Goal: Task Accomplishment & Management: Use online tool/utility

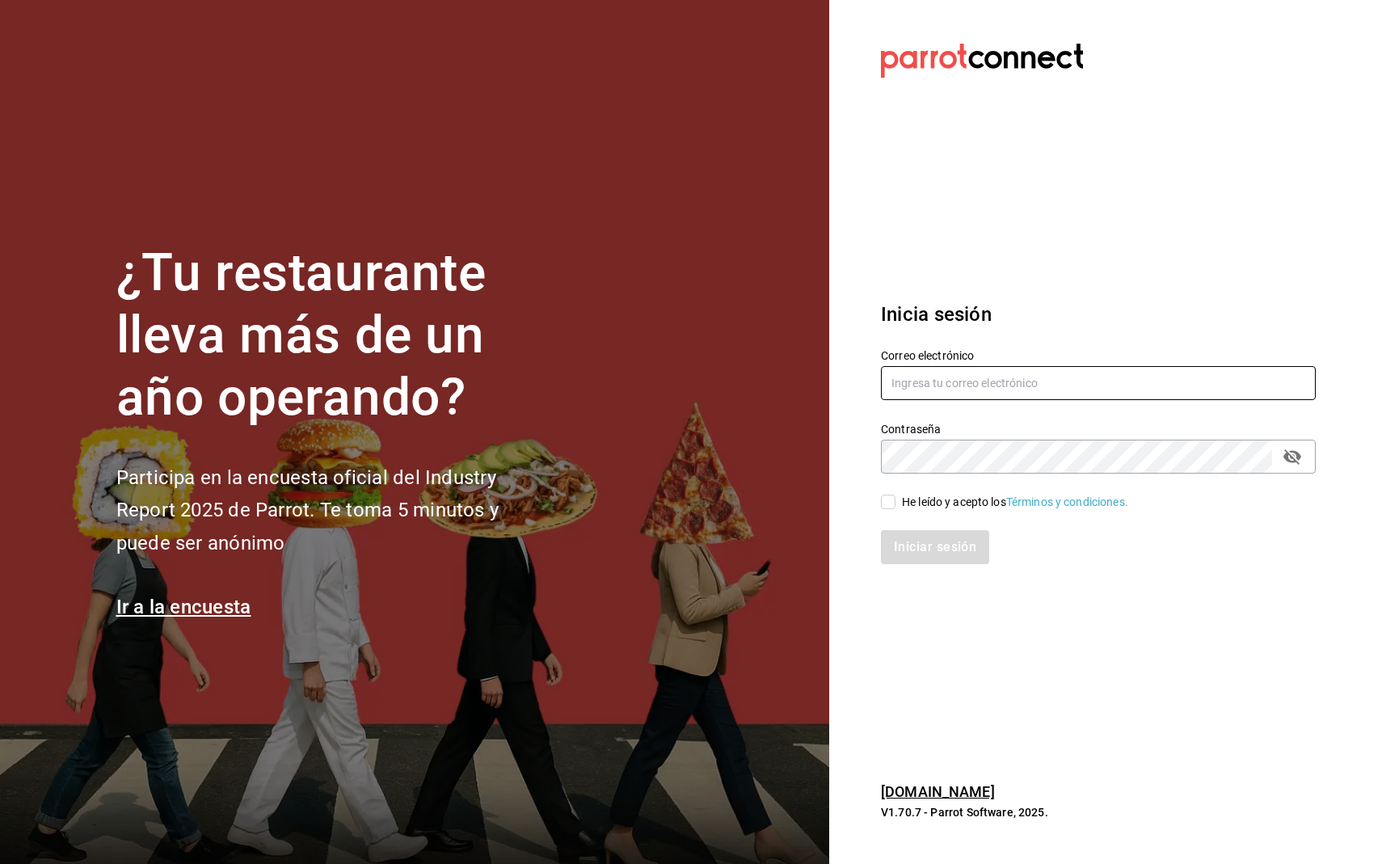
type input "[DOMAIN_NAME][EMAIL_ADDRESS][DOMAIN_NAME]"
click at [889, 508] on input "He leído y acepto los Términos y condiciones." at bounding box center [888, 502] width 15 height 15
checkbox input "true"
click at [930, 581] on div "Inicia sesión Correo electrónico [DOMAIN_NAME][EMAIL_ADDRESS][DOMAIN_NAME] Cont…" at bounding box center [1098, 431] width 435 height 303
click at [942, 537] on button "Iniciar sesión" at bounding box center [936, 547] width 110 height 34
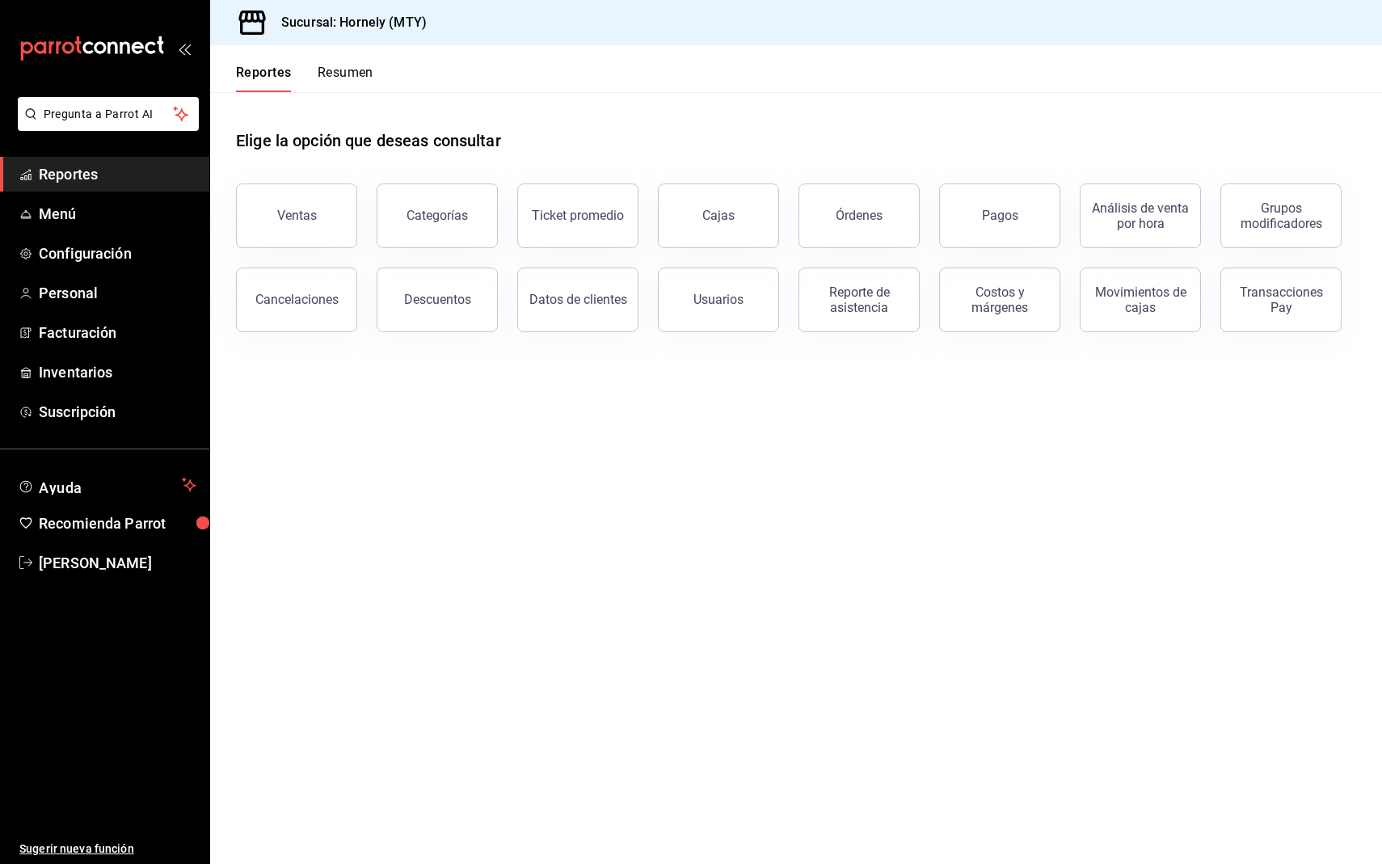
click at [1148, 148] on div "Elige la opción que deseas consultar" at bounding box center [796, 128] width 1120 height 72
click at [1005, 233] on button "Pagos" at bounding box center [999, 215] width 121 height 65
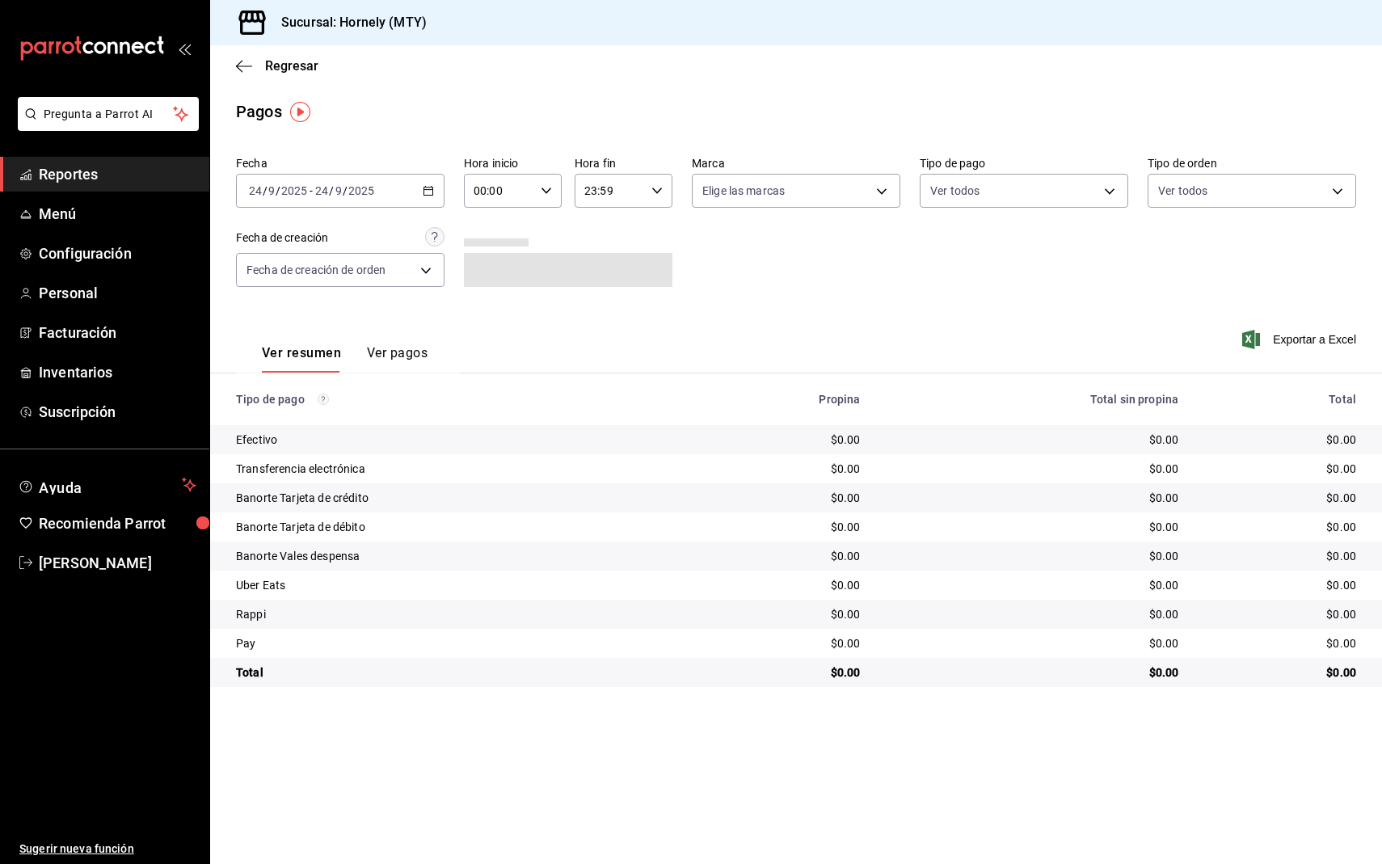
click at [377, 180] on div "[DATE] [DATE] - [DATE] [DATE]" at bounding box center [340, 191] width 209 height 34
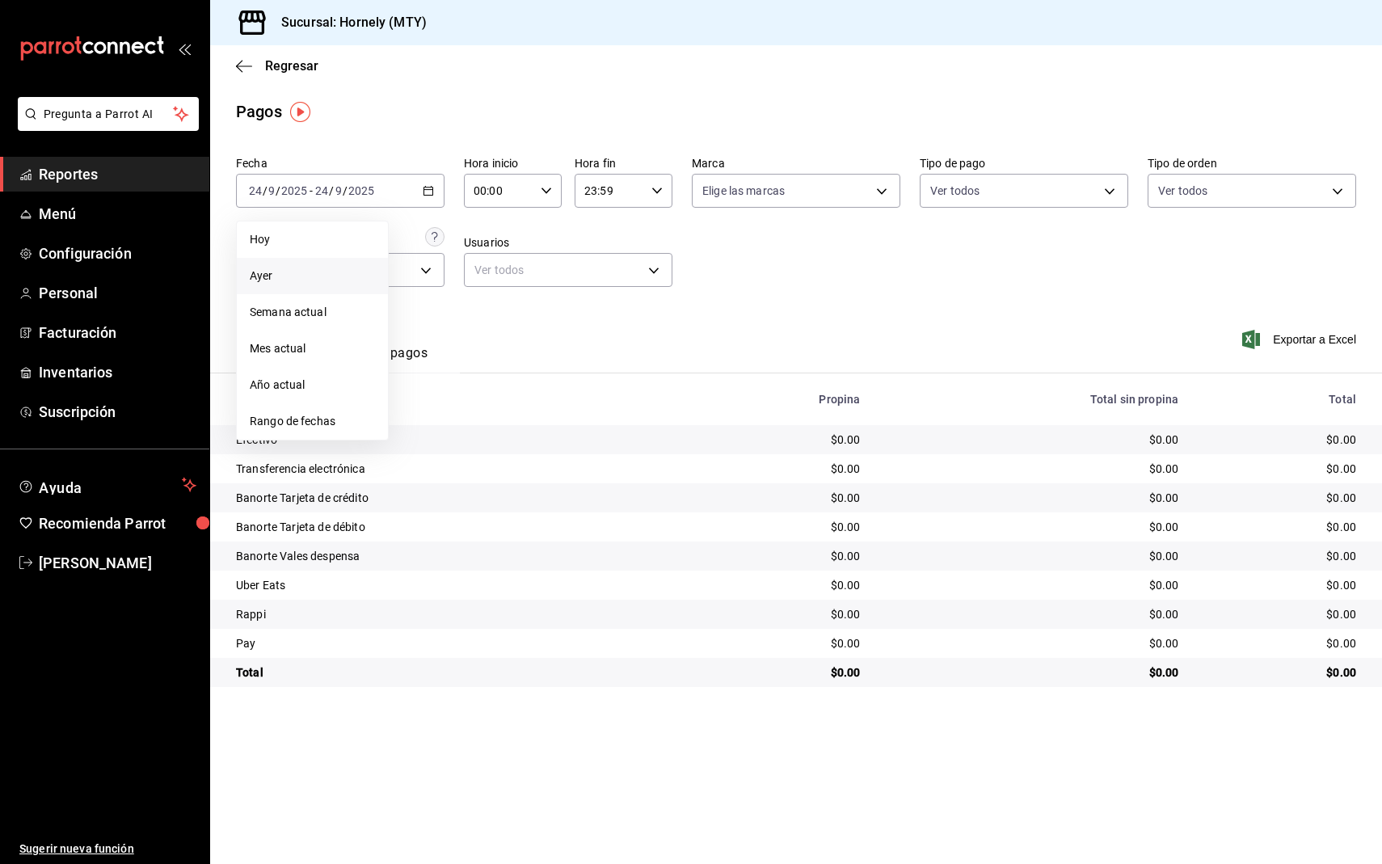
click at [331, 269] on span "Ayer" at bounding box center [312, 276] width 125 height 17
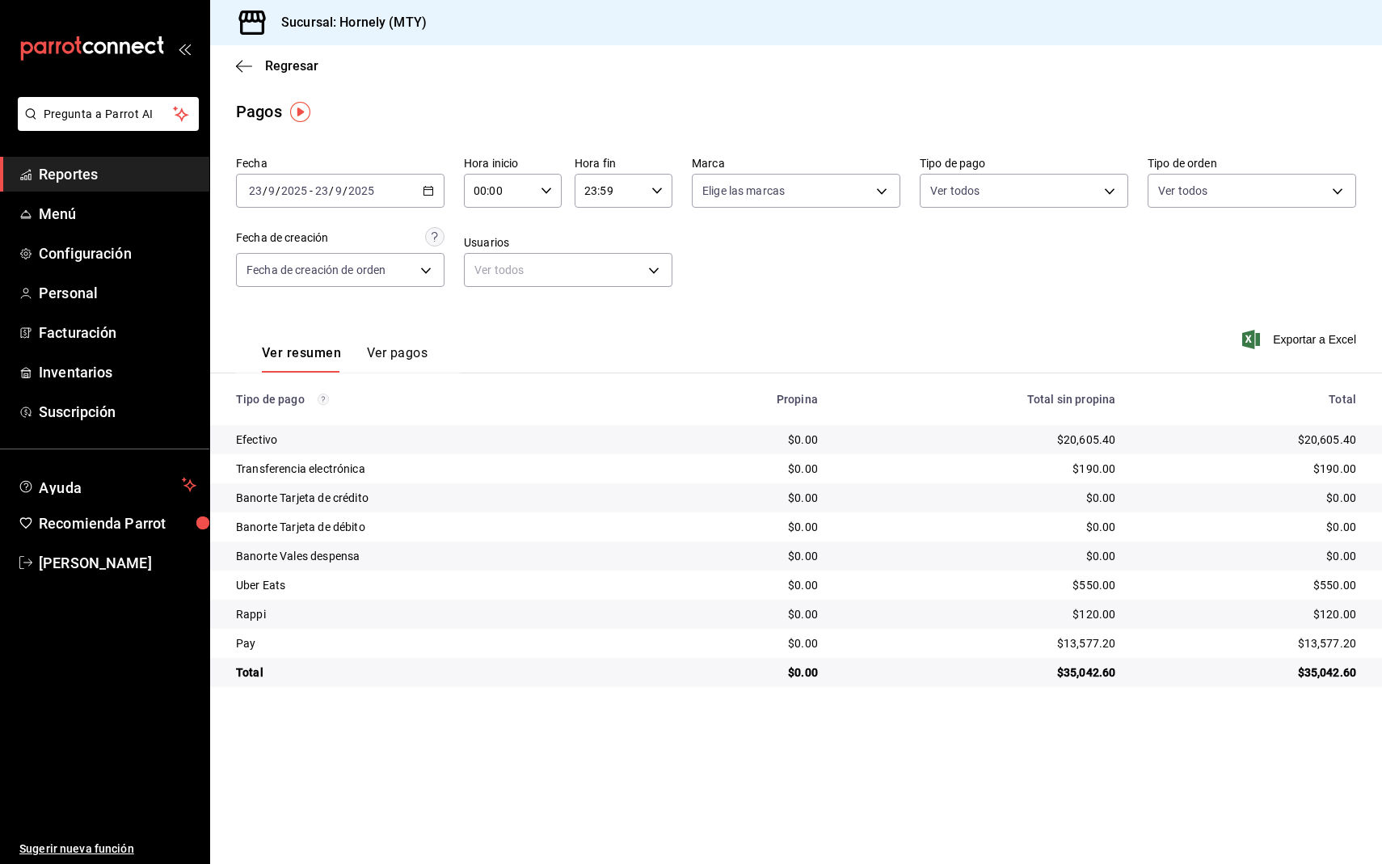
click at [1320, 446] on div "$20,605.40" at bounding box center [1248, 440] width 215 height 16
click at [1321, 436] on div "$20,605.40" at bounding box center [1248, 440] width 215 height 16
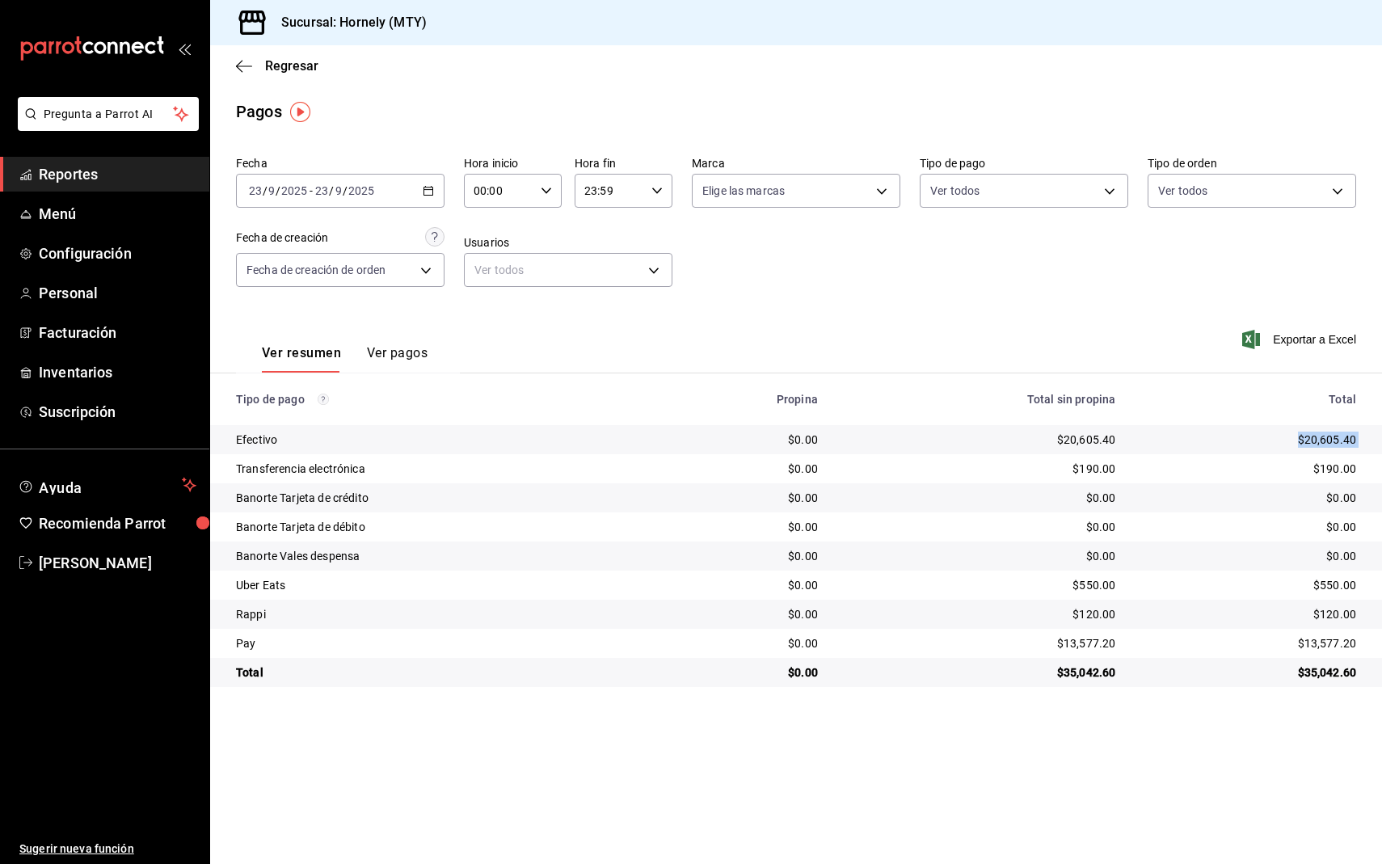
click at [1321, 436] on div "$20,605.40" at bounding box center [1248, 440] width 215 height 16
click at [1321, 440] on div "$20,605.40" at bounding box center [1248, 440] width 215 height 16
copy div "20,605.40"
click at [1321, 636] on div "$13,577.20" at bounding box center [1248, 643] width 215 height 16
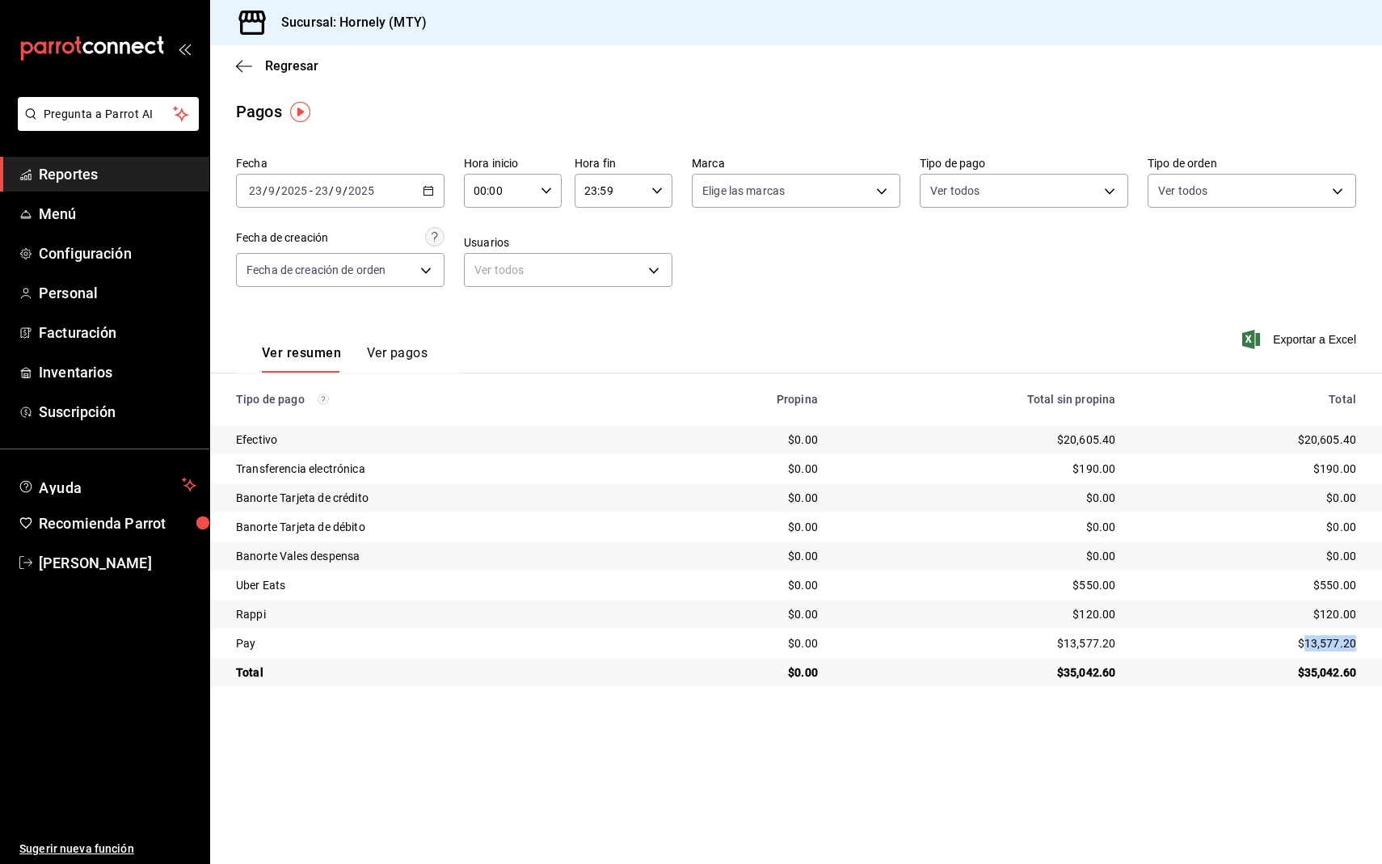
click at [1321, 636] on div "$13,577.20" at bounding box center [1248, 643] width 215 height 16
copy div "13,577.20"
click at [1333, 608] on div "$120.00" at bounding box center [1248, 614] width 215 height 16
copy div "120.00"
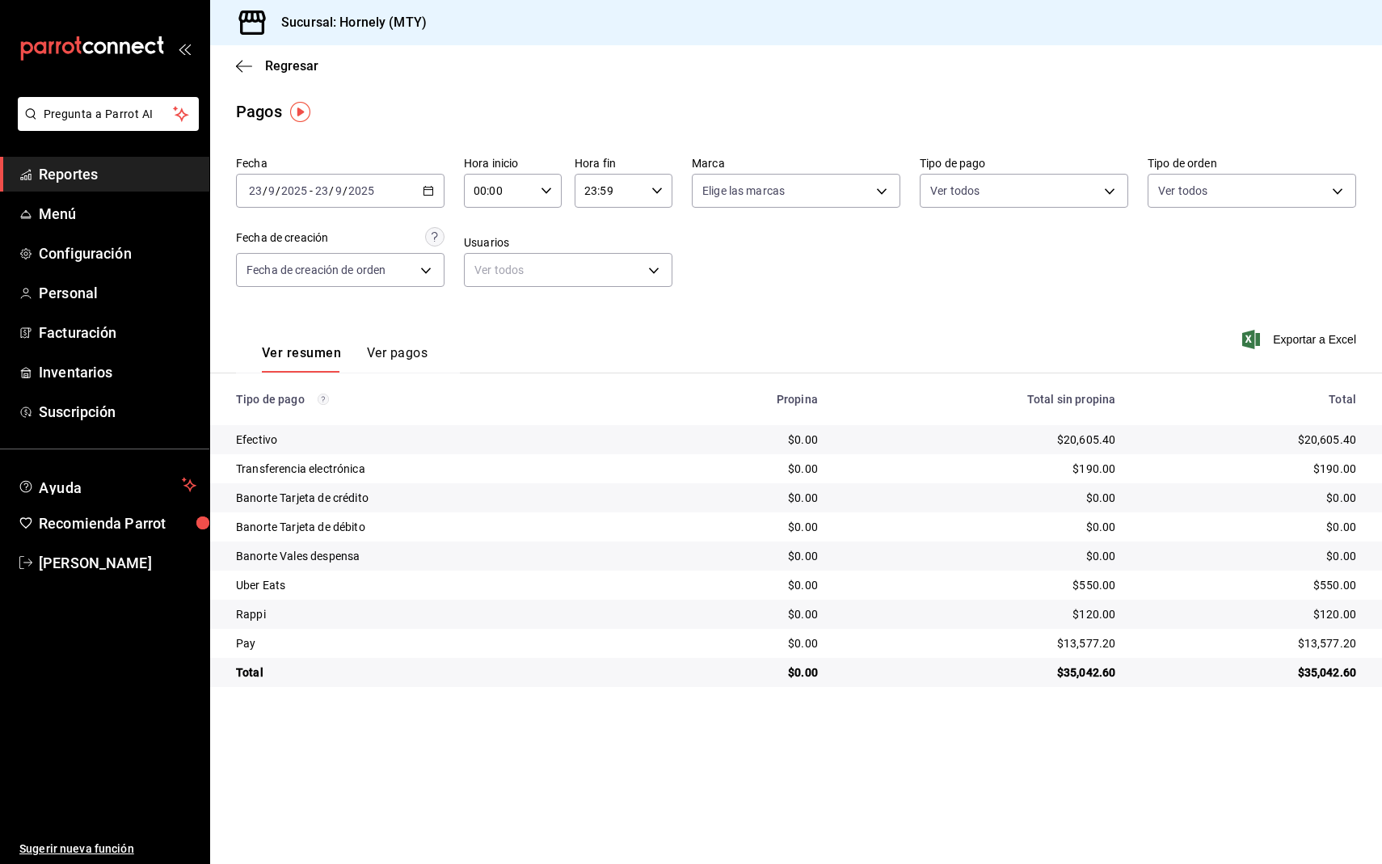
click at [1329, 583] on div "$550.00" at bounding box center [1248, 585] width 215 height 16
copy div "550.00"
click at [78, 172] on span "Reportes" at bounding box center [118, 174] width 158 height 22
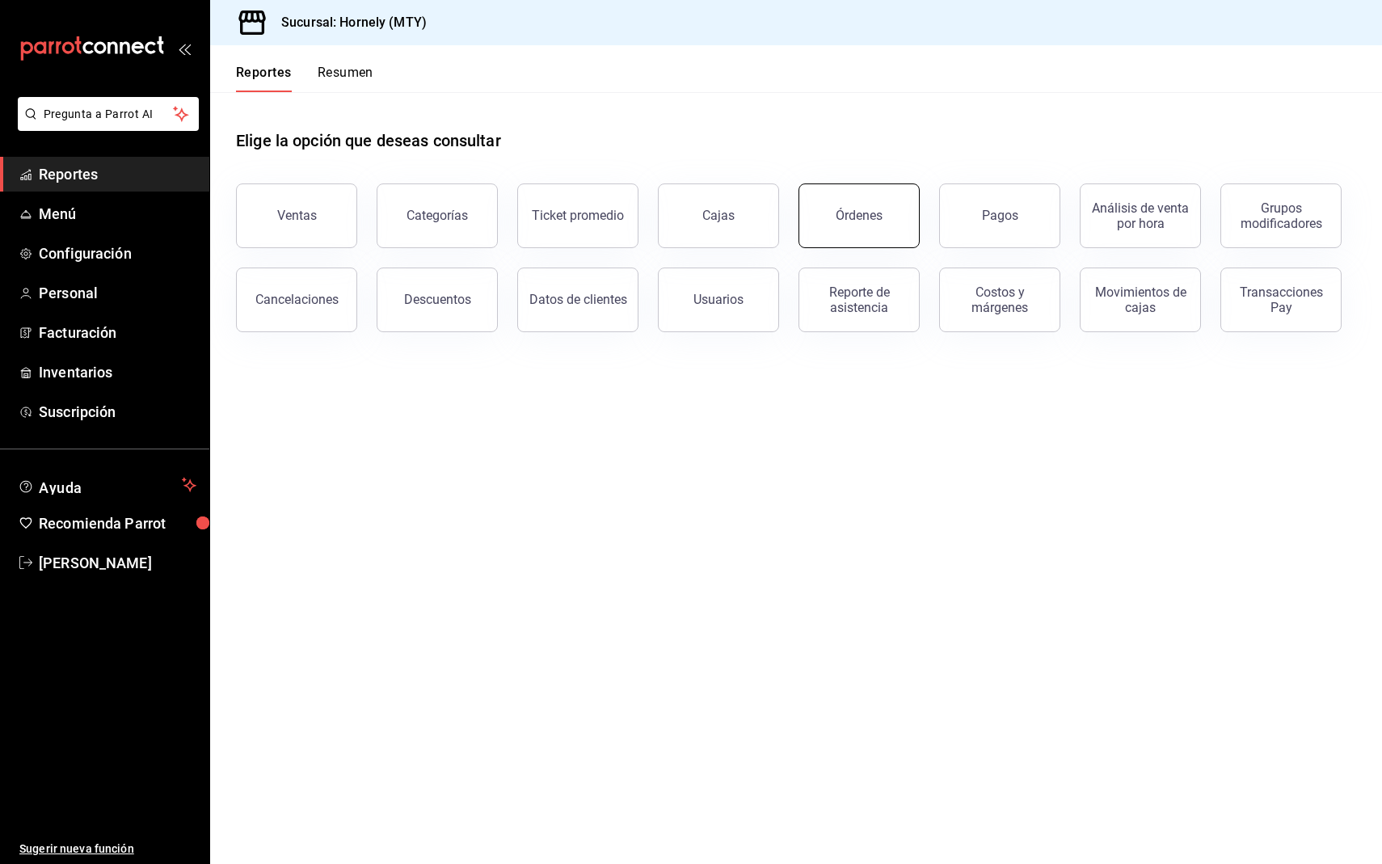
click at [848, 213] on div "Órdenes" at bounding box center [859, 215] width 47 height 15
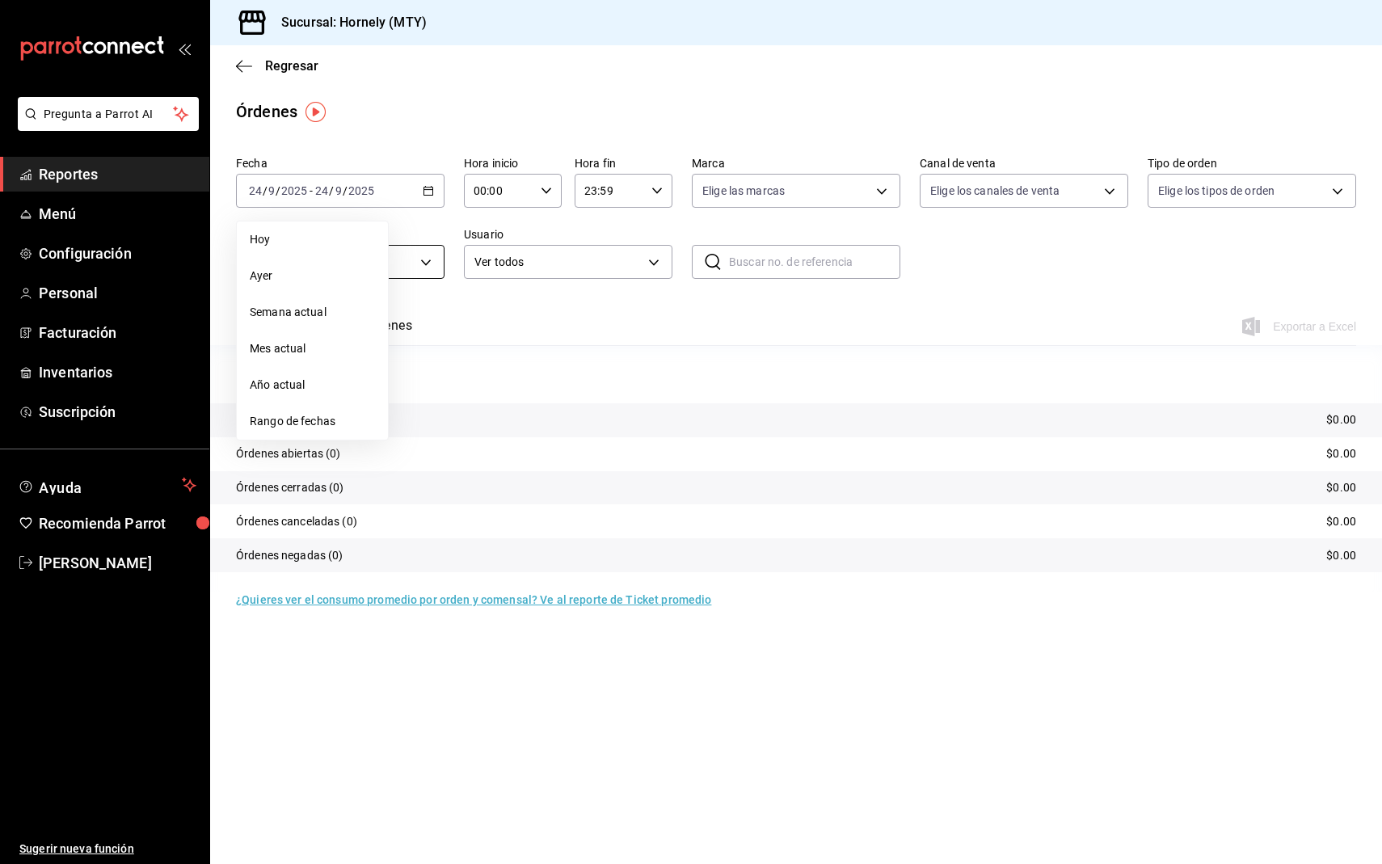
click at [305, 277] on span "Ayer" at bounding box center [312, 276] width 125 height 17
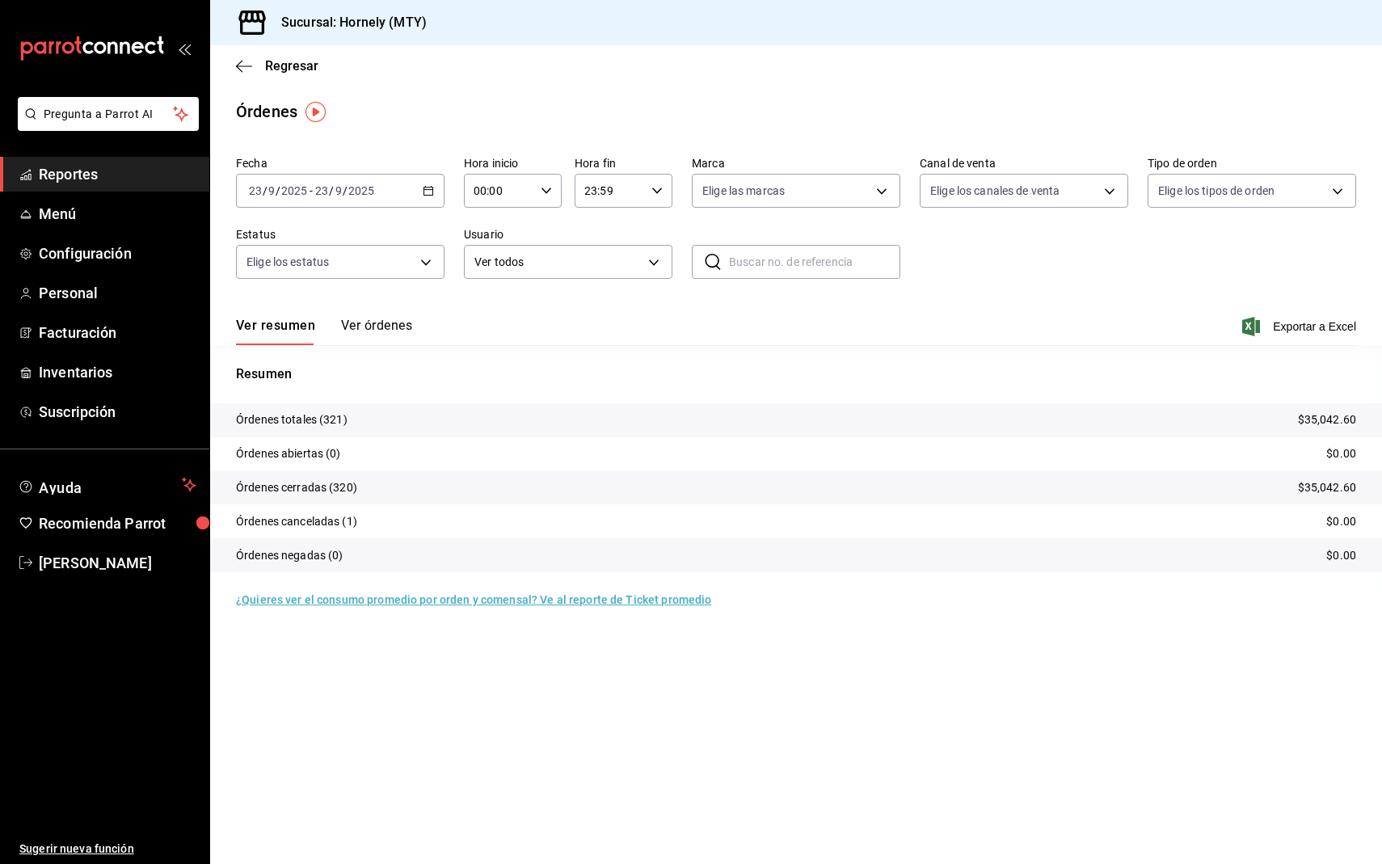
click at [329, 419] on p "Órdenes totales (321)" at bounding box center [292, 419] width 112 height 17
copy p "321"
click at [143, 182] on span "Reportes" at bounding box center [118, 174] width 158 height 22
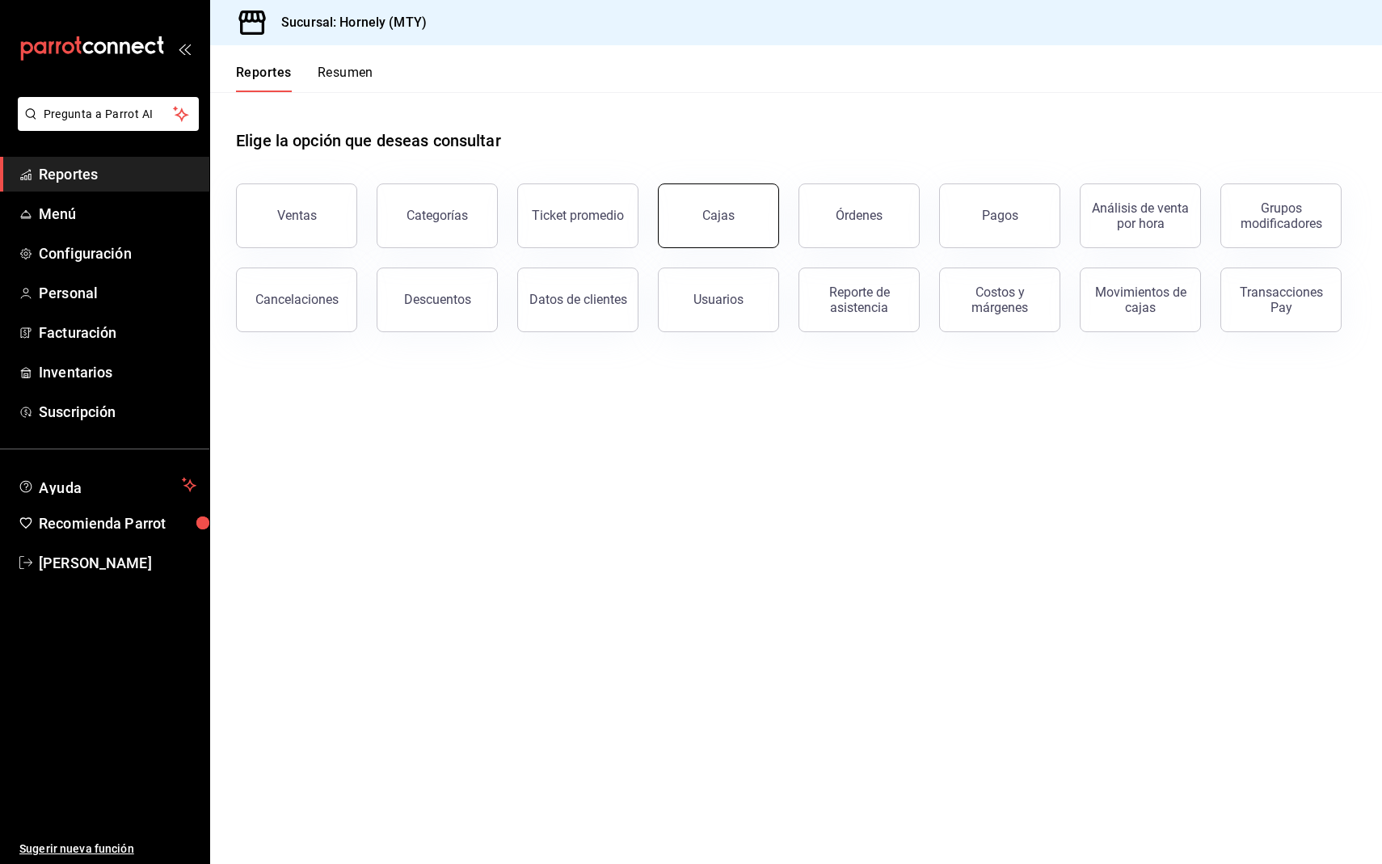
click at [722, 226] on link "Cajas" at bounding box center [718, 215] width 121 height 65
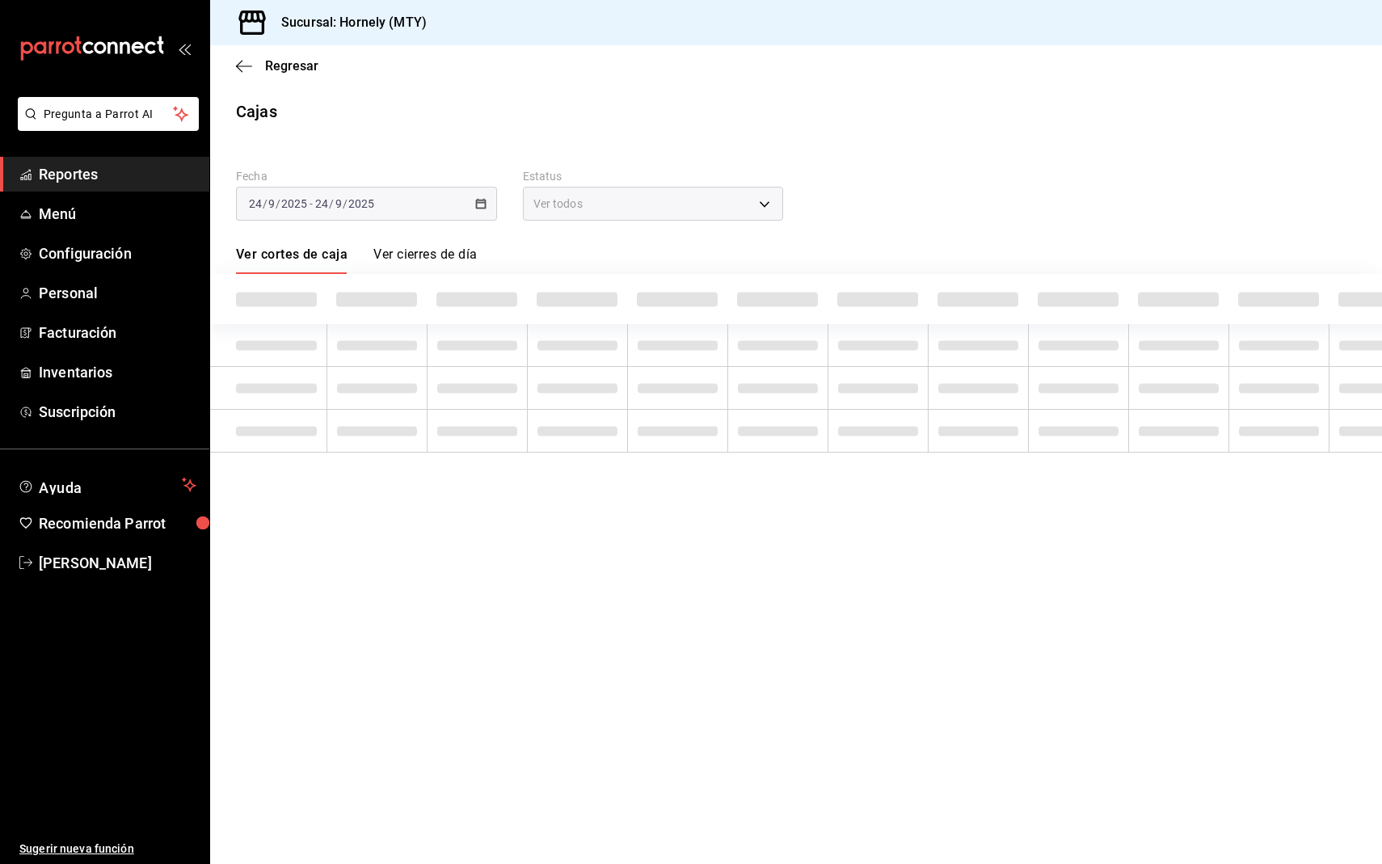
click at [427, 220] on div "2025-09-24 24 / 9 / 2025 - 2025-09-24 24 / 9 / 2025" at bounding box center [366, 204] width 261 height 34
click at [455, 200] on div "2025-09-24 24 / 9 / 2025 - 2025-09-24 24 / 9 / 2025" at bounding box center [366, 204] width 261 height 34
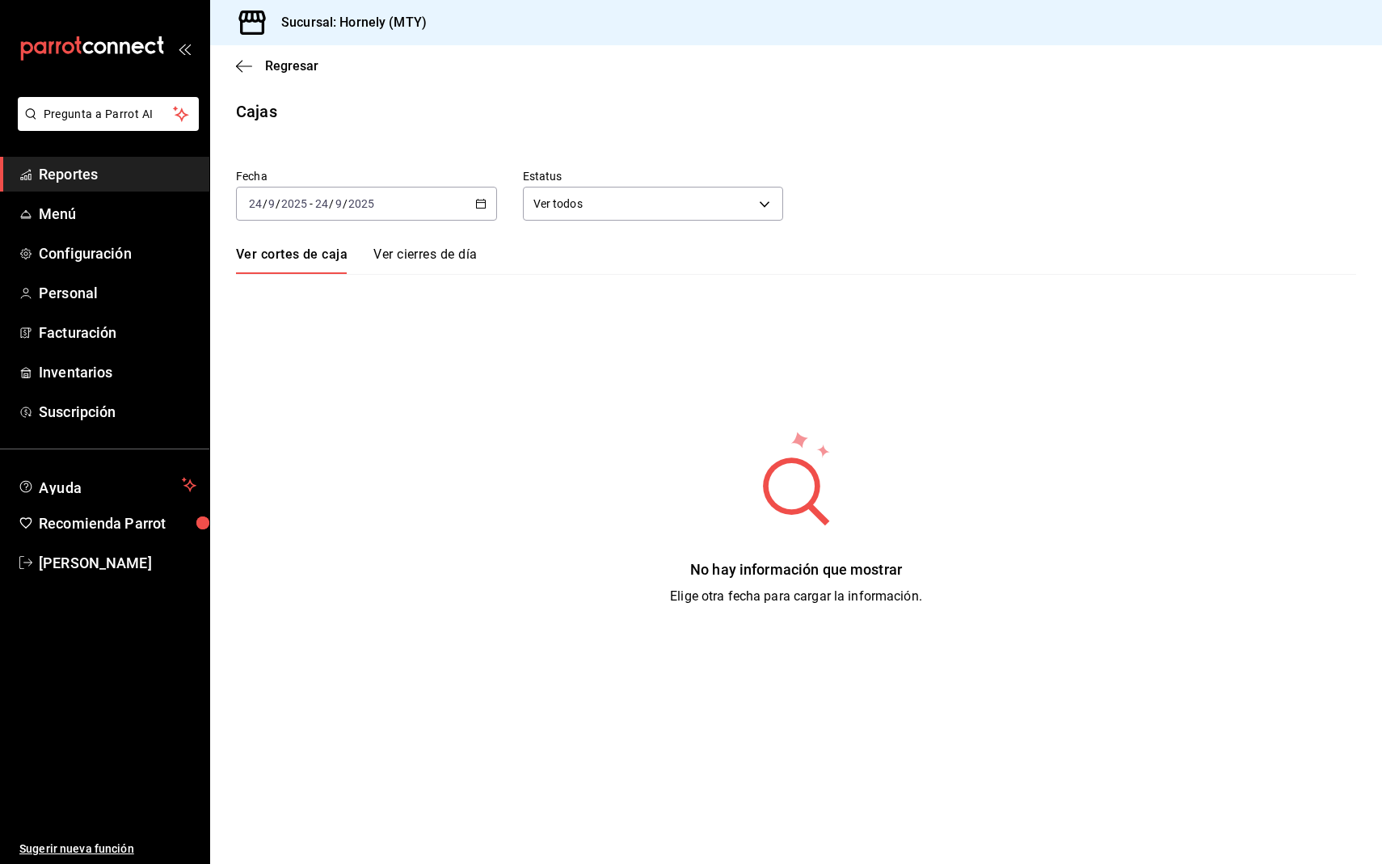
click at [482, 202] on icon "button" at bounding box center [480, 203] width 11 height 11
click at [306, 282] on span "Ayer" at bounding box center [312, 288] width 125 height 17
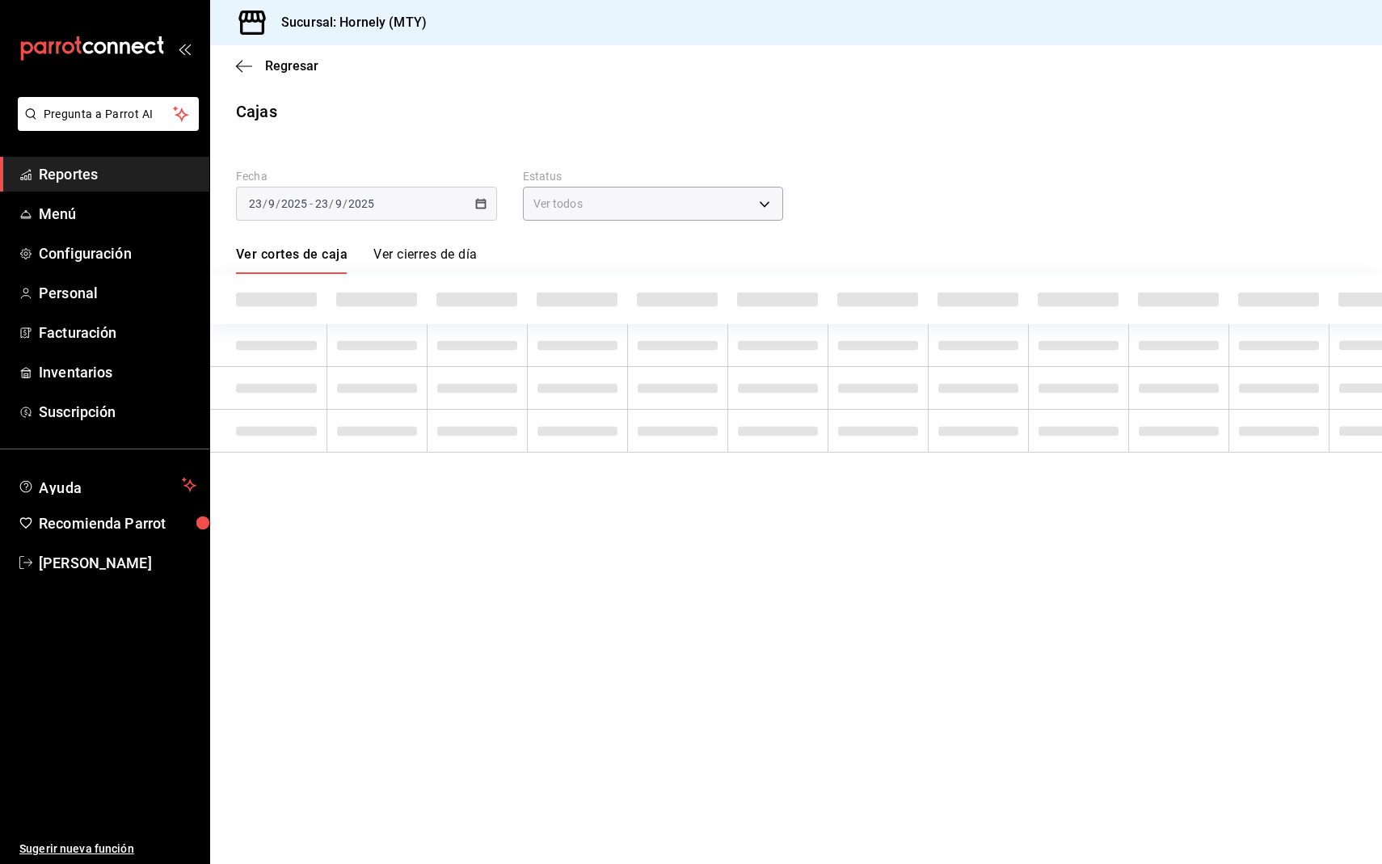
click at [951, 152] on div "Fecha 2025-09-23 23 / 9 / 2025 - 2025-09-23 23 / 9 / 2025 Estatus Ver todos ALL" at bounding box center [783, 182] width 1146 height 78
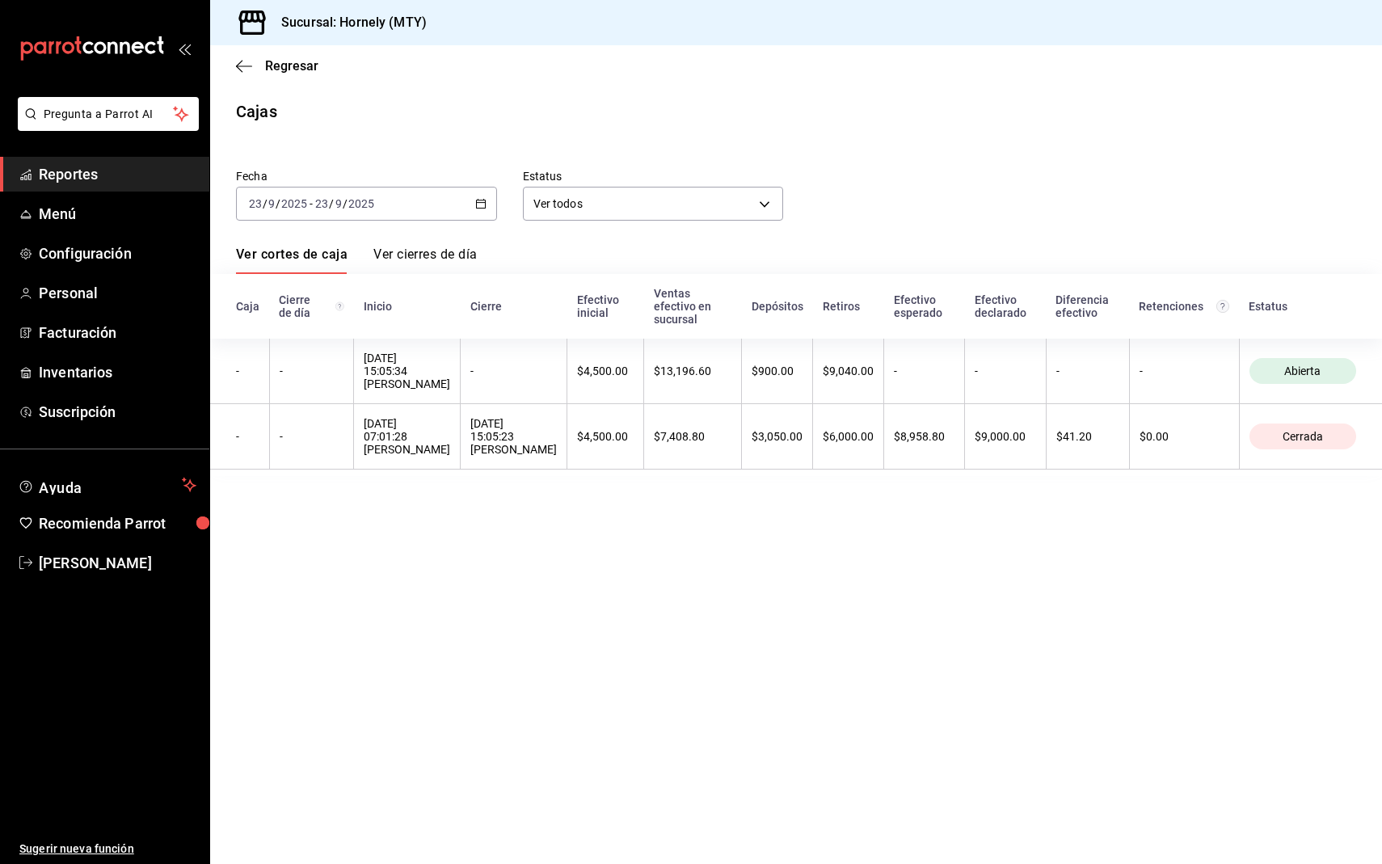
click at [964, 157] on div "Fecha 2025-09-23 23 / 9 / 2025 - 2025-09-23 23 / 9 / 2025 Estatus Ver todos ALL" at bounding box center [783, 182] width 1146 height 78
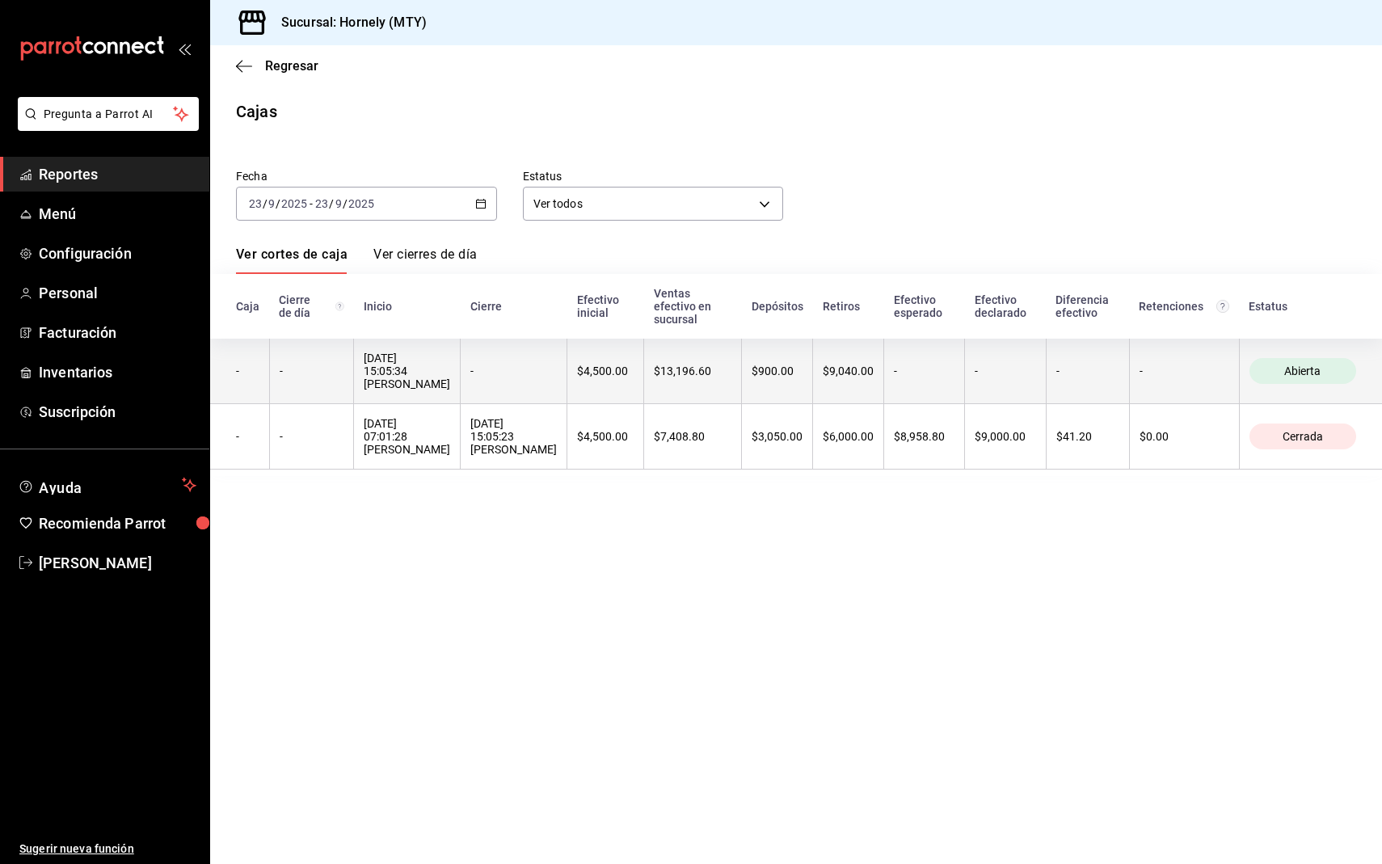
click at [1176, 364] on div "-" at bounding box center [1185, 370] width 90 height 13
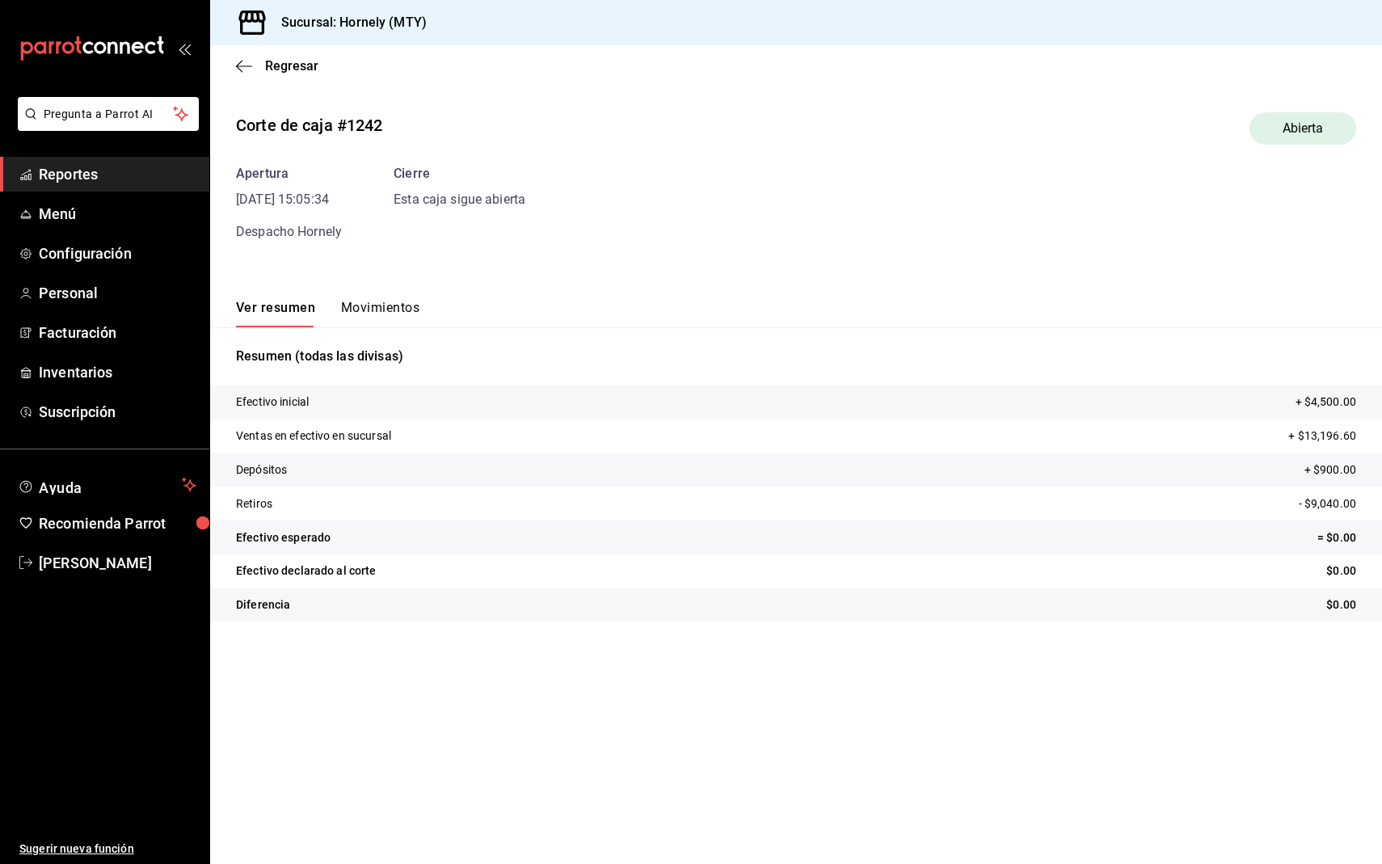
click at [78, 166] on span "Reportes" at bounding box center [118, 174] width 158 height 22
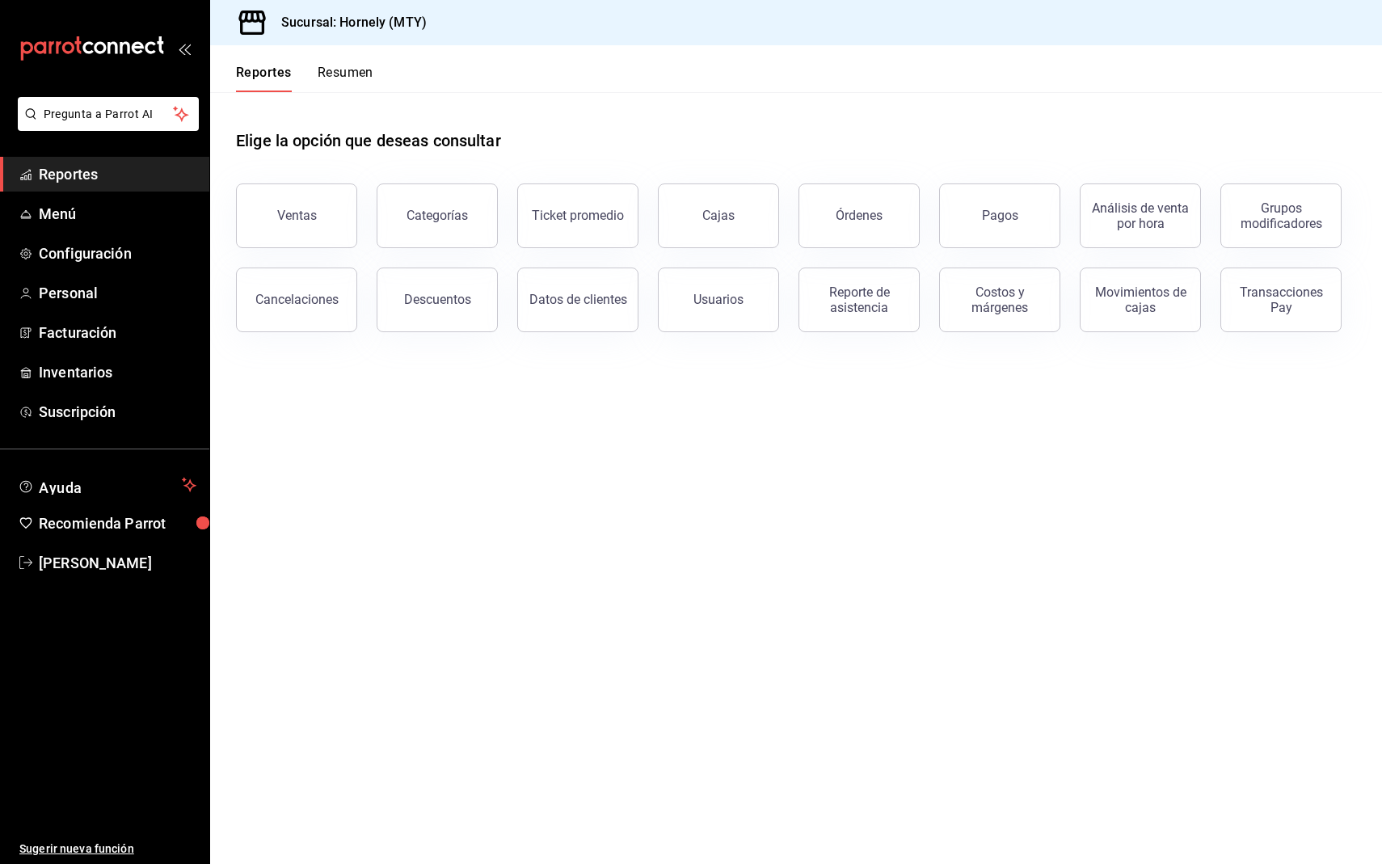
click at [370, 408] on main "Elige la opción que deseas consultar Ventas Categorías Ticket promedio Cajas Ór…" at bounding box center [796, 478] width 1172 height 772
click at [1138, 301] on div "Movimientos de cajas" at bounding box center [1140, 299] width 100 height 31
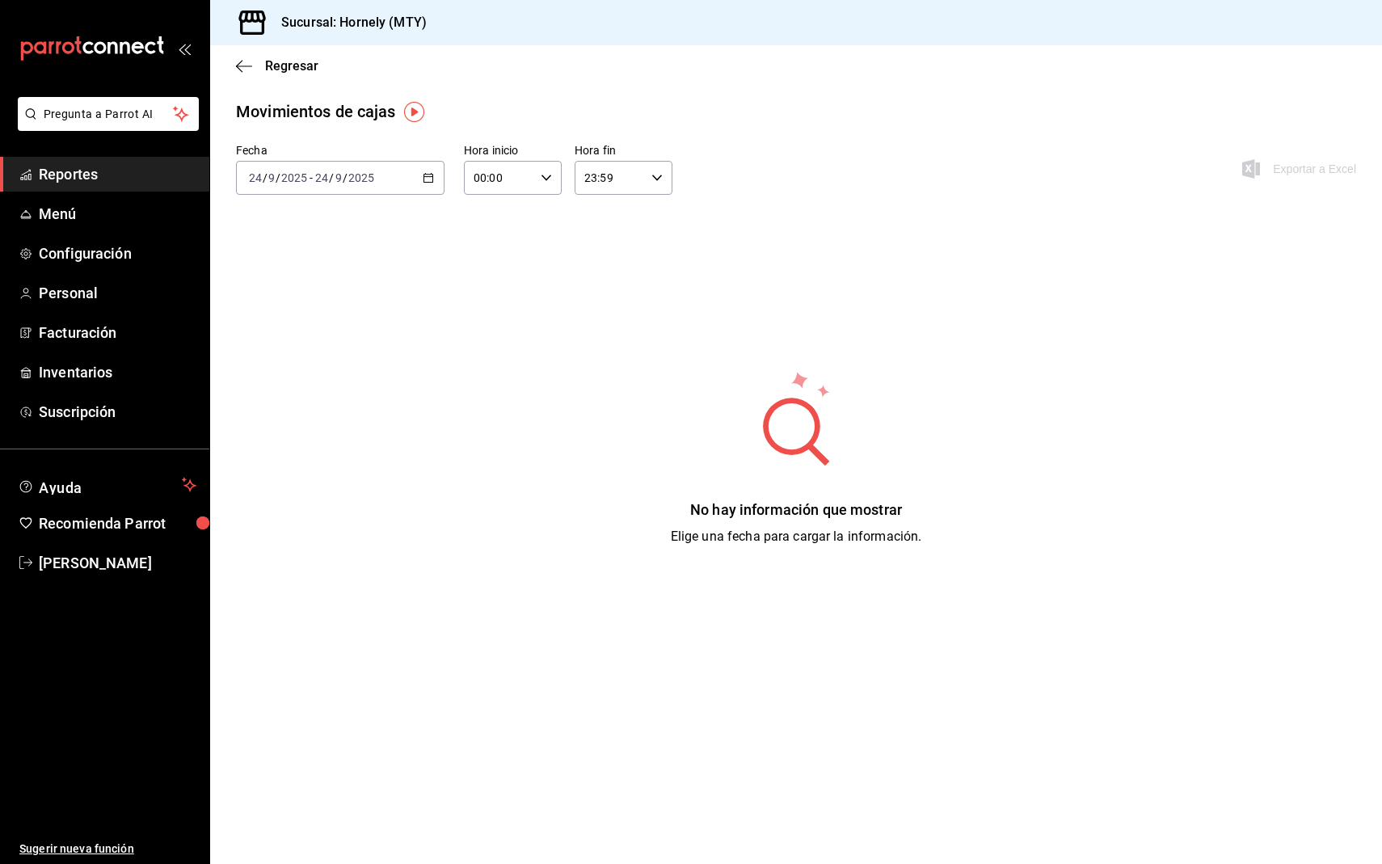
click at [394, 161] on div "2025-09-24 24 / 9 / 2025 - 2025-09-24 24 / 9 / 2025" at bounding box center [340, 178] width 209 height 34
click at [314, 263] on span "Ayer" at bounding box center [312, 263] width 125 height 17
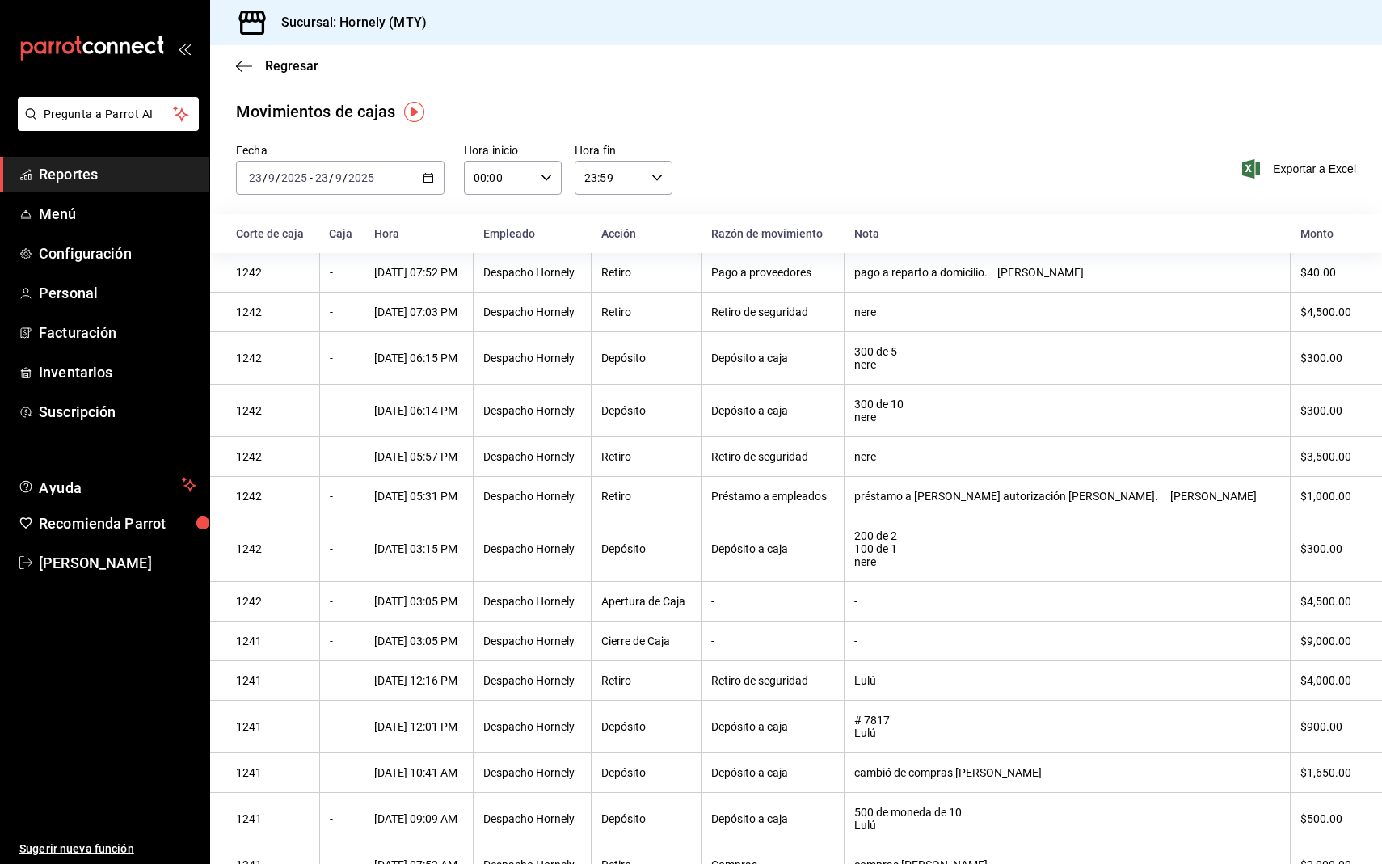
click at [936, 150] on div "Fecha 2025-09-23 23 / 9 / 2025 - 2025-09-23 23 / 9 / 2025 Hora inicio 00:00 Hor…" at bounding box center [796, 178] width 1172 height 71
click at [122, 329] on span "Facturación" at bounding box center [118, 333] width 158 height 22
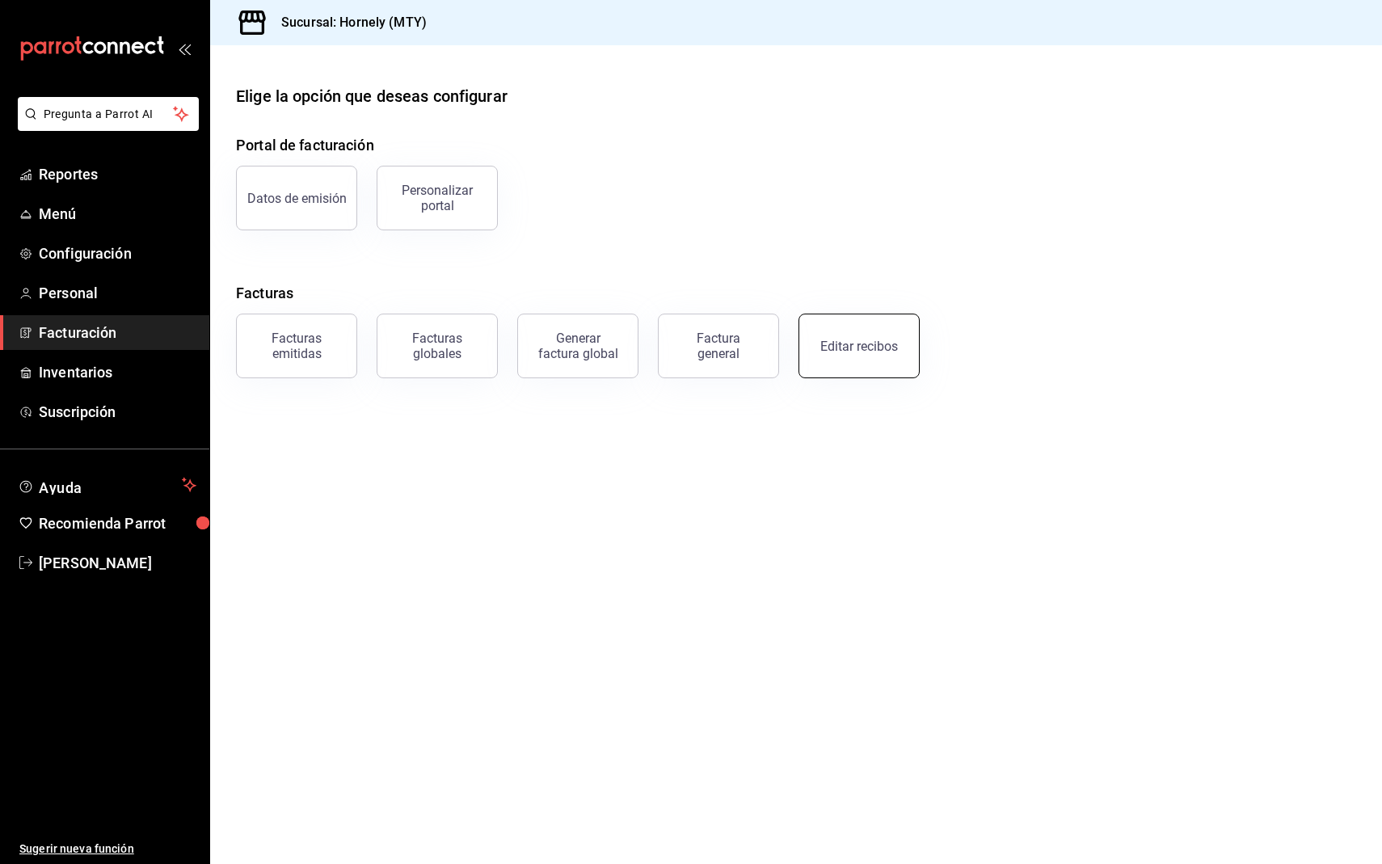
click at [857, 340] on div "Editar recibos" at bounding box center [859, 346] width 78 height 15
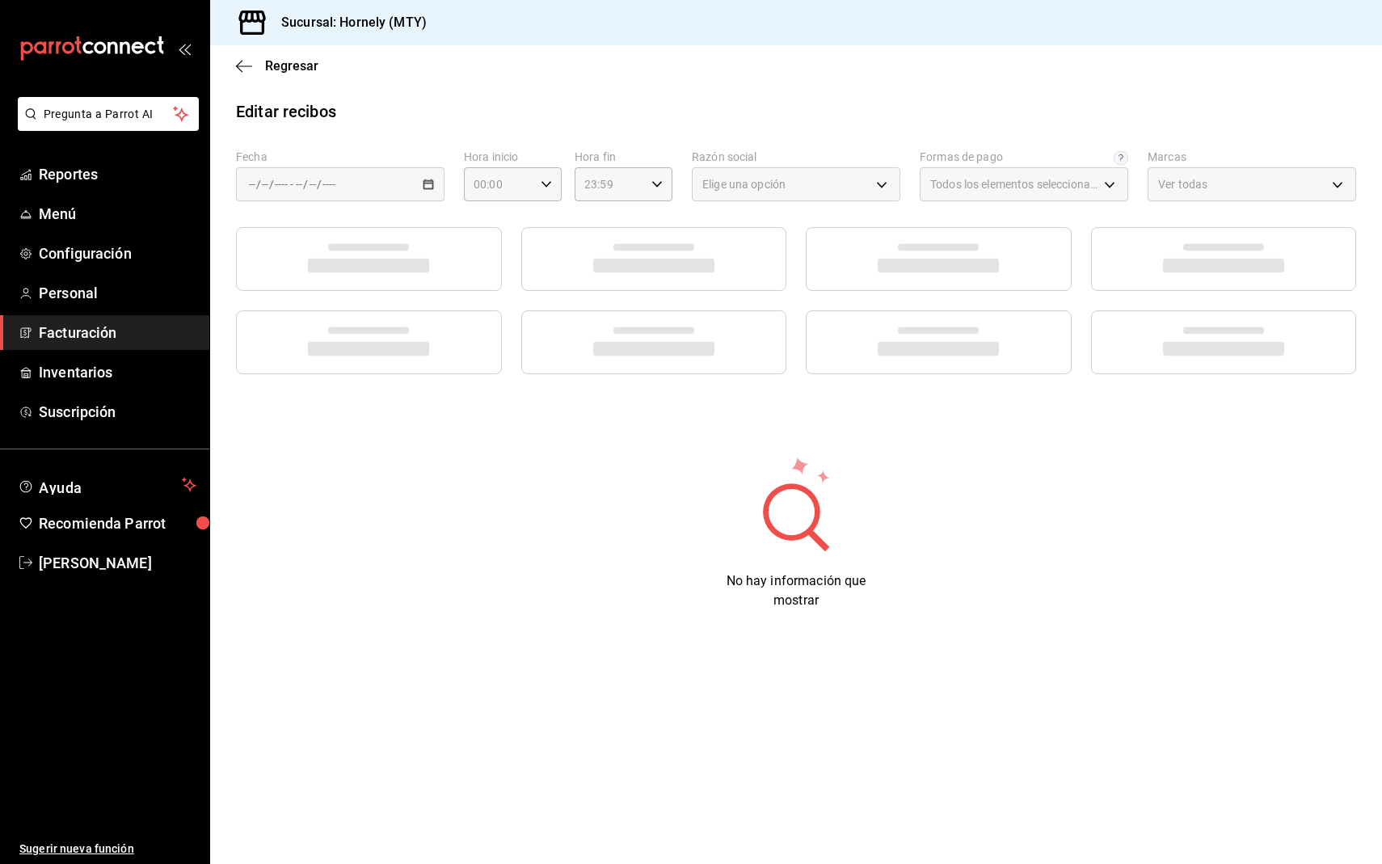
type input "fb0911c4-8c81-440c-afc8-d8364f99058a"
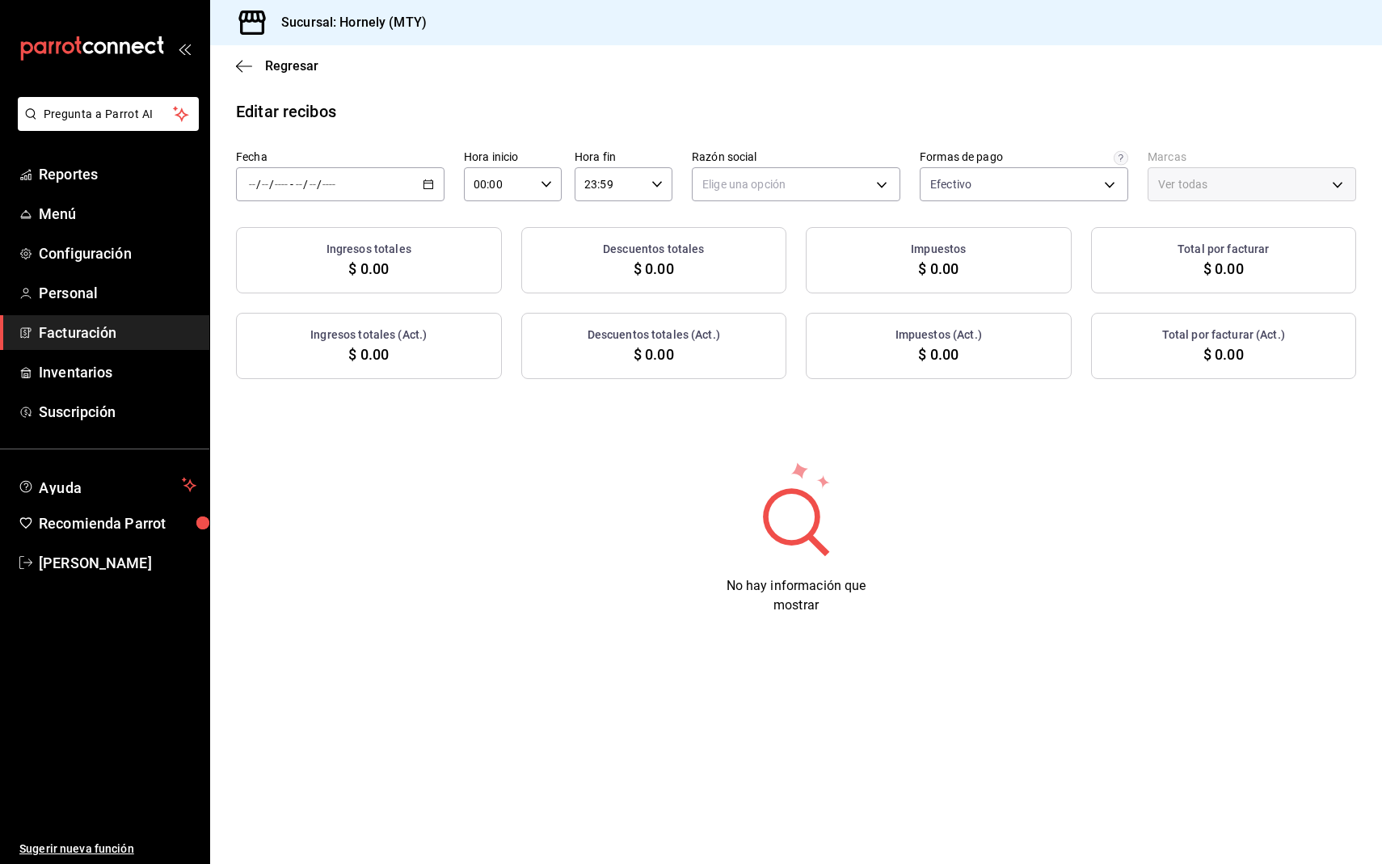
click at [412, 167] on div "/ / - / /" at bounding box center [340, 184] width 209 height 34
click at [341, 268] on span "Ayer" at bounding box center [312, 269] width 125 height 17
click at [697, 80] on div "Regresar" at bounding box center [796, 65] width 1172 height 41
click at [749, 185] on body "Pregunta a Parrot AI Reportes Menú Configuración Personal Facturación Inventari…" at bounding box center [691, 432] width 1382 height 864
click at [754, 268] on li "HORNELY PAN Y PASTELES" at bounding box center [796, 266] width 207 height 30
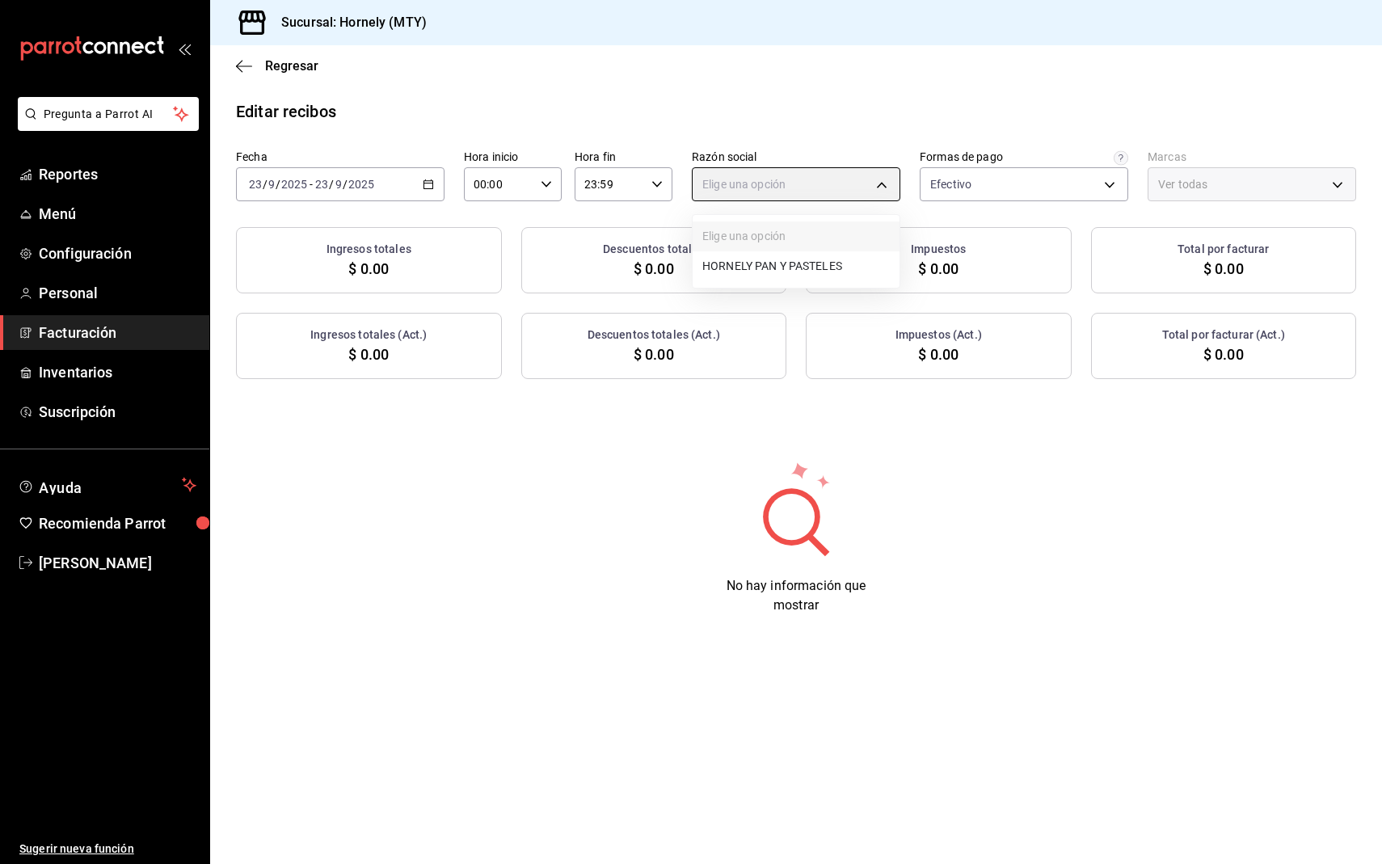
type input "b2cd780a-b572-4f60-9a57-482b6a6c9eaf"
type input "f940d65f-f315-40ad-96cd-36aca2dc56c6"
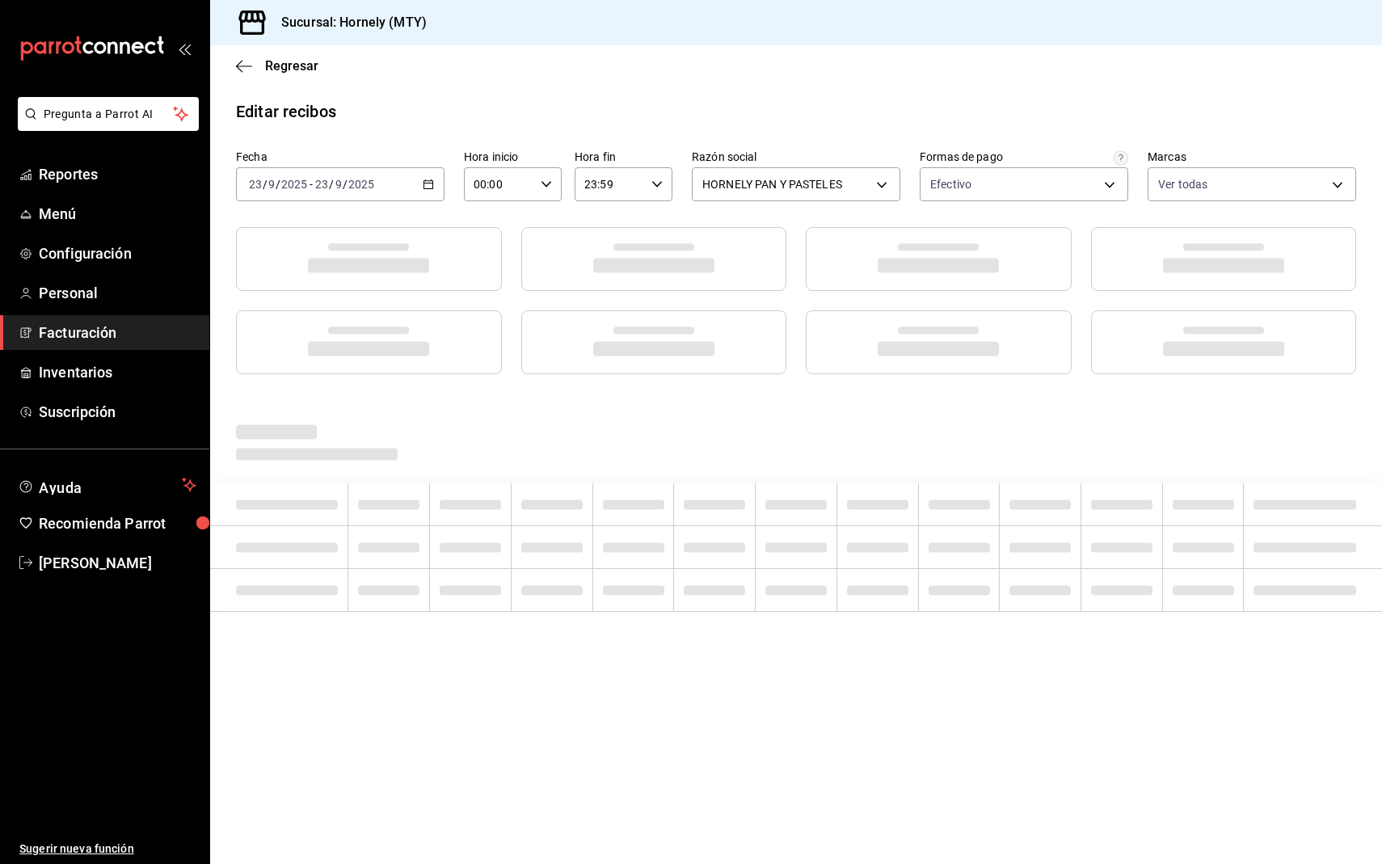
click at [883, 105] on div "Editar recibos" at bounding box center [796, 111] width 1172 height 24
click at [883, 112] on div "Editar recibos" at bounding box center [796, 111] width 1172 height 24
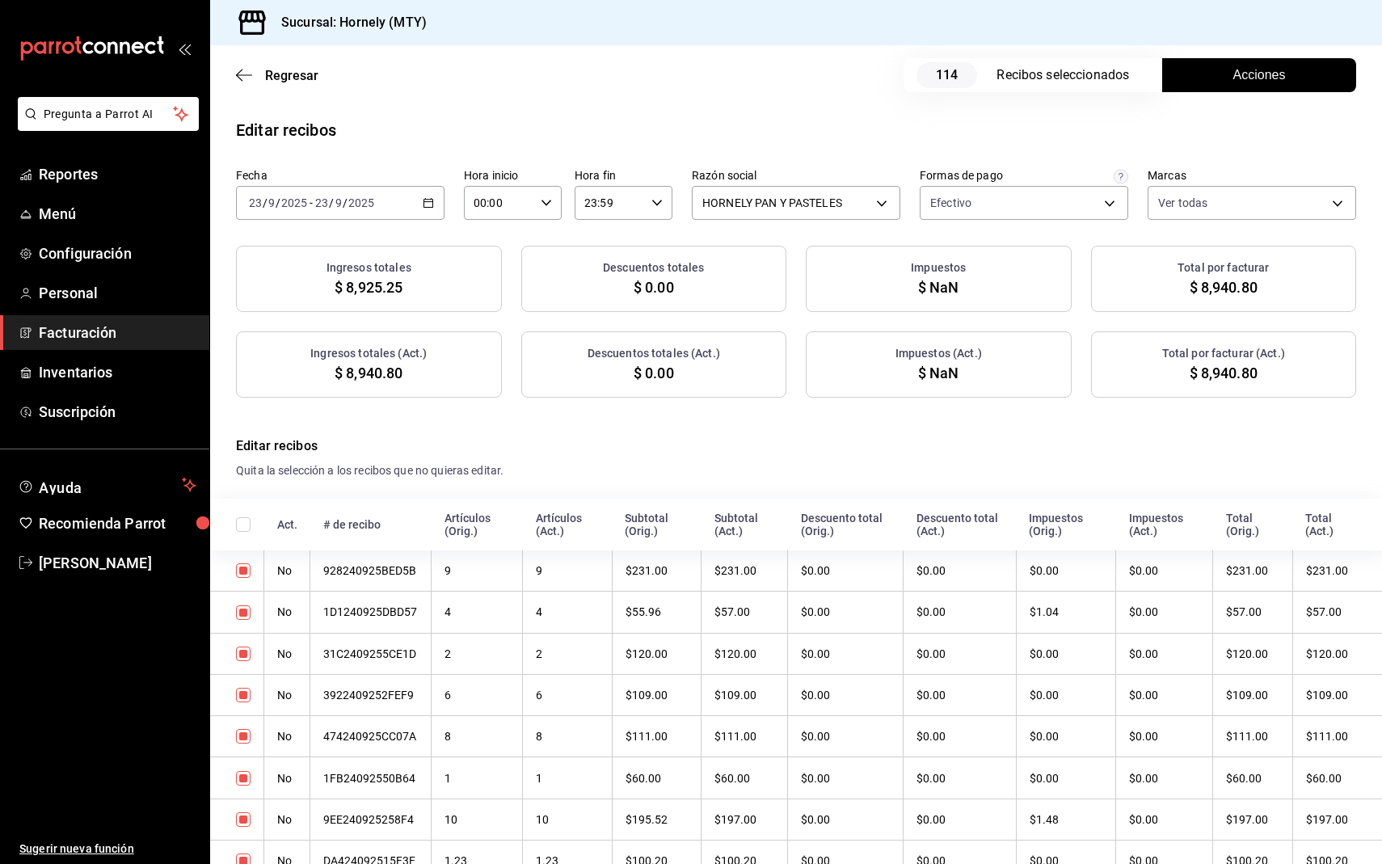
checkbox input "true"
click at [1258, 89] on button "Acciones" at bounding box center [1259, 75] width 194 height 34
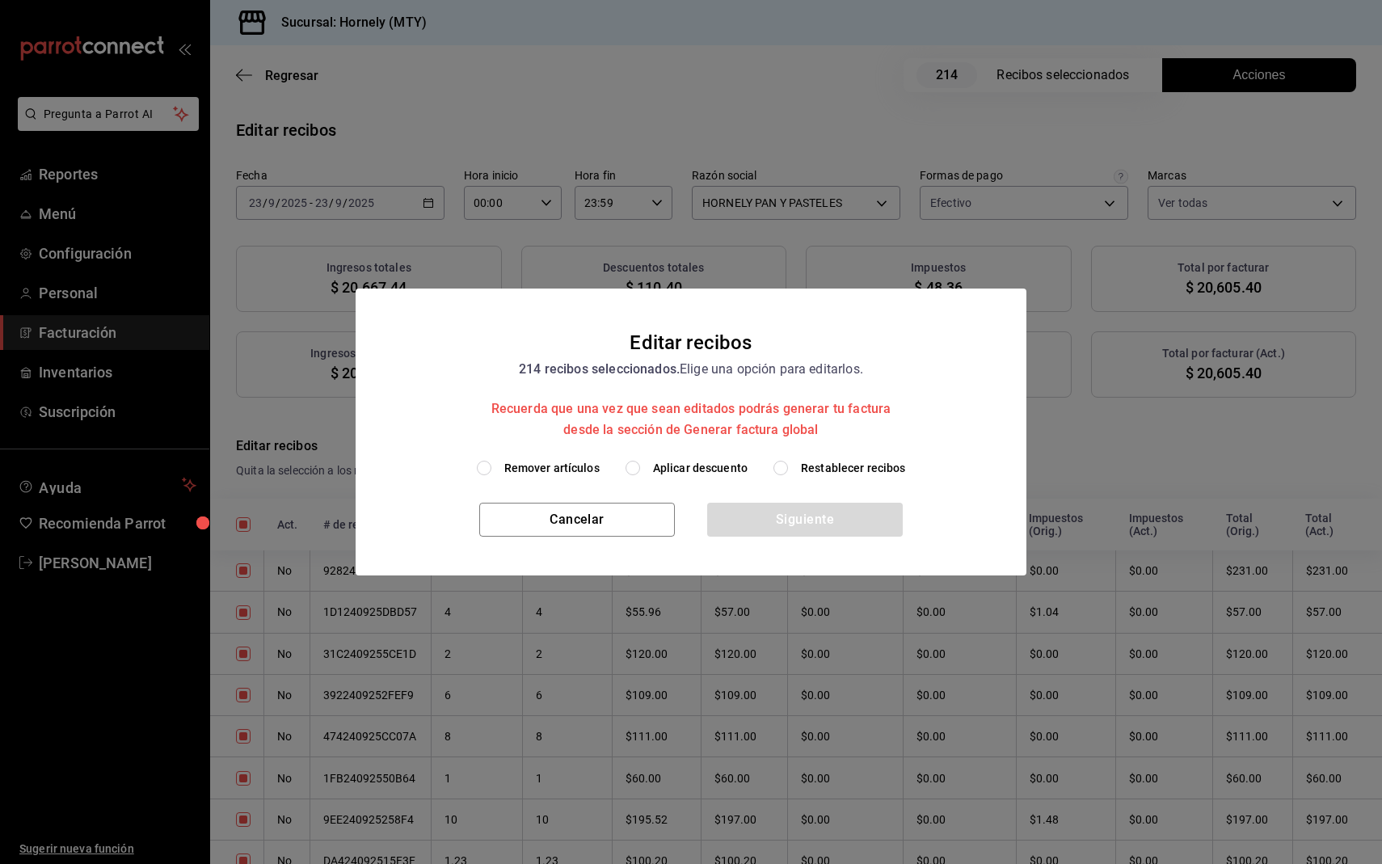
click at [712, 460] on span "Aplicar descuento" at bounding box center [700, 468] width 95 height 17
click at [640, 461] on input "Aplicar descuento" at bounding box center [633, 468] width 15 height 15
radio input "true"
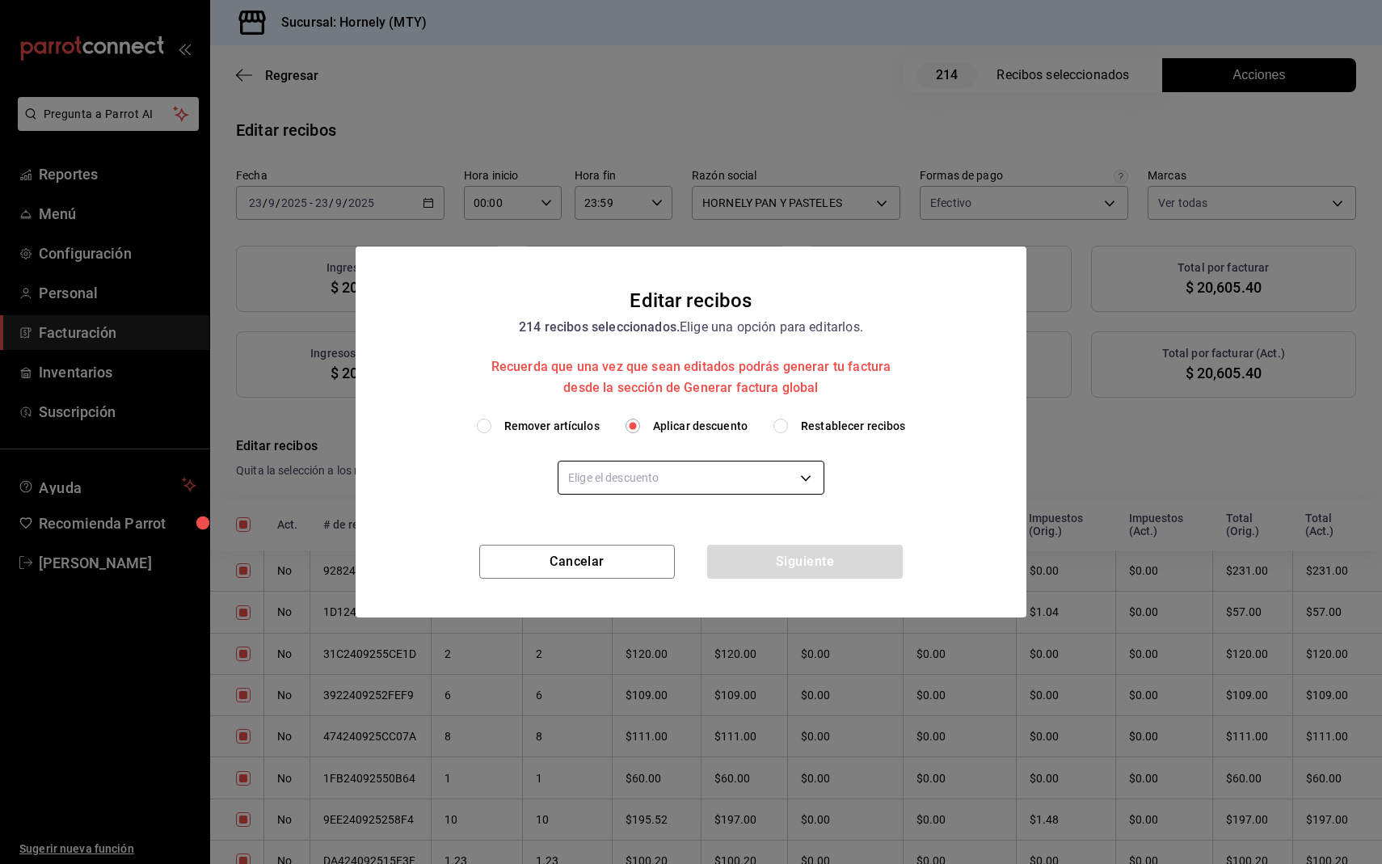
click at [678, 493] on body "Pregunta a Parrot AI Reportes Menú Configuración Personal Facturación Inventari…" at bounding box center [691, 432] width 1382 height 864
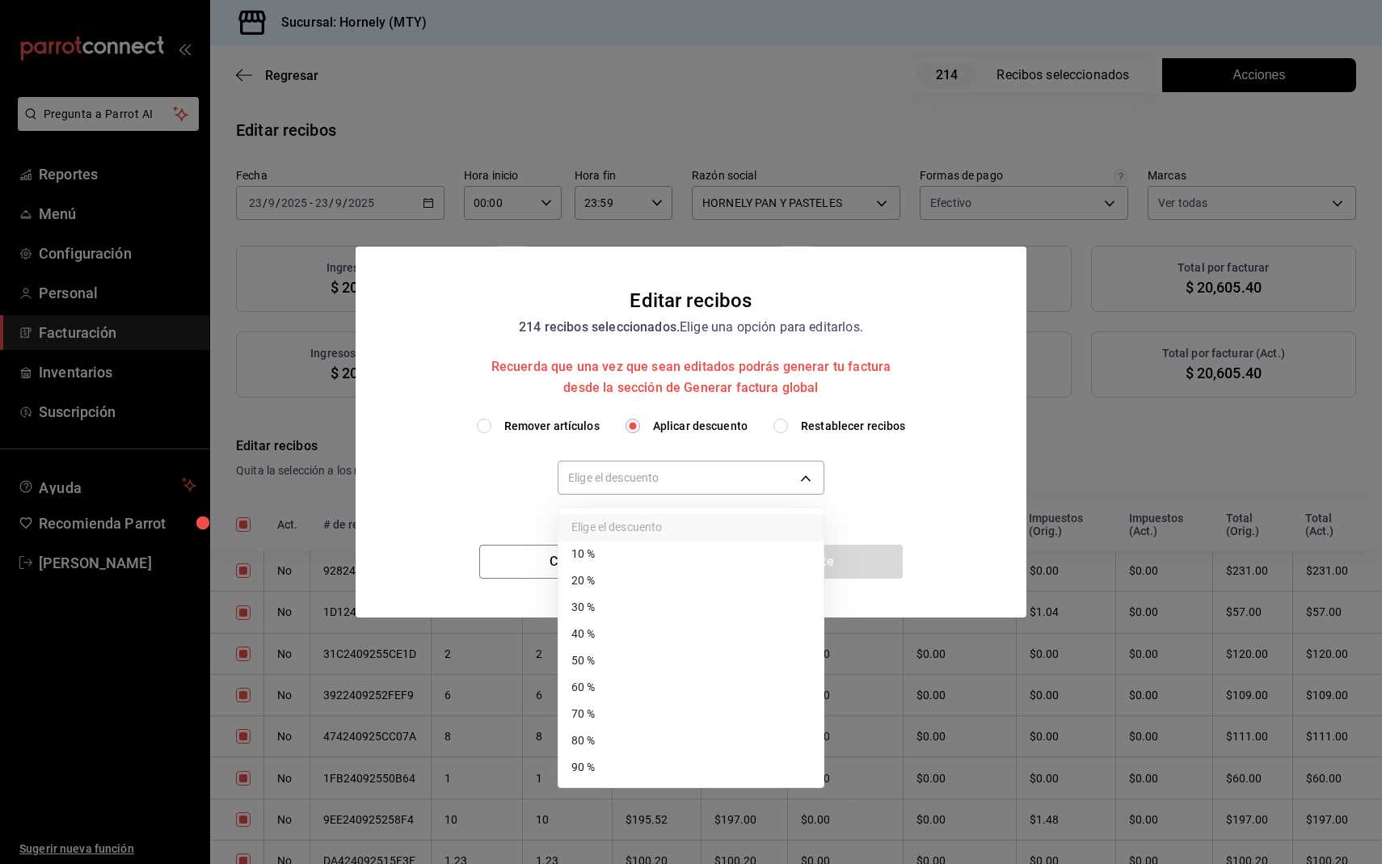
click at [646, 635] on li "40 %" at bounding box center [690, 634] width 265 height 27
type input "40"
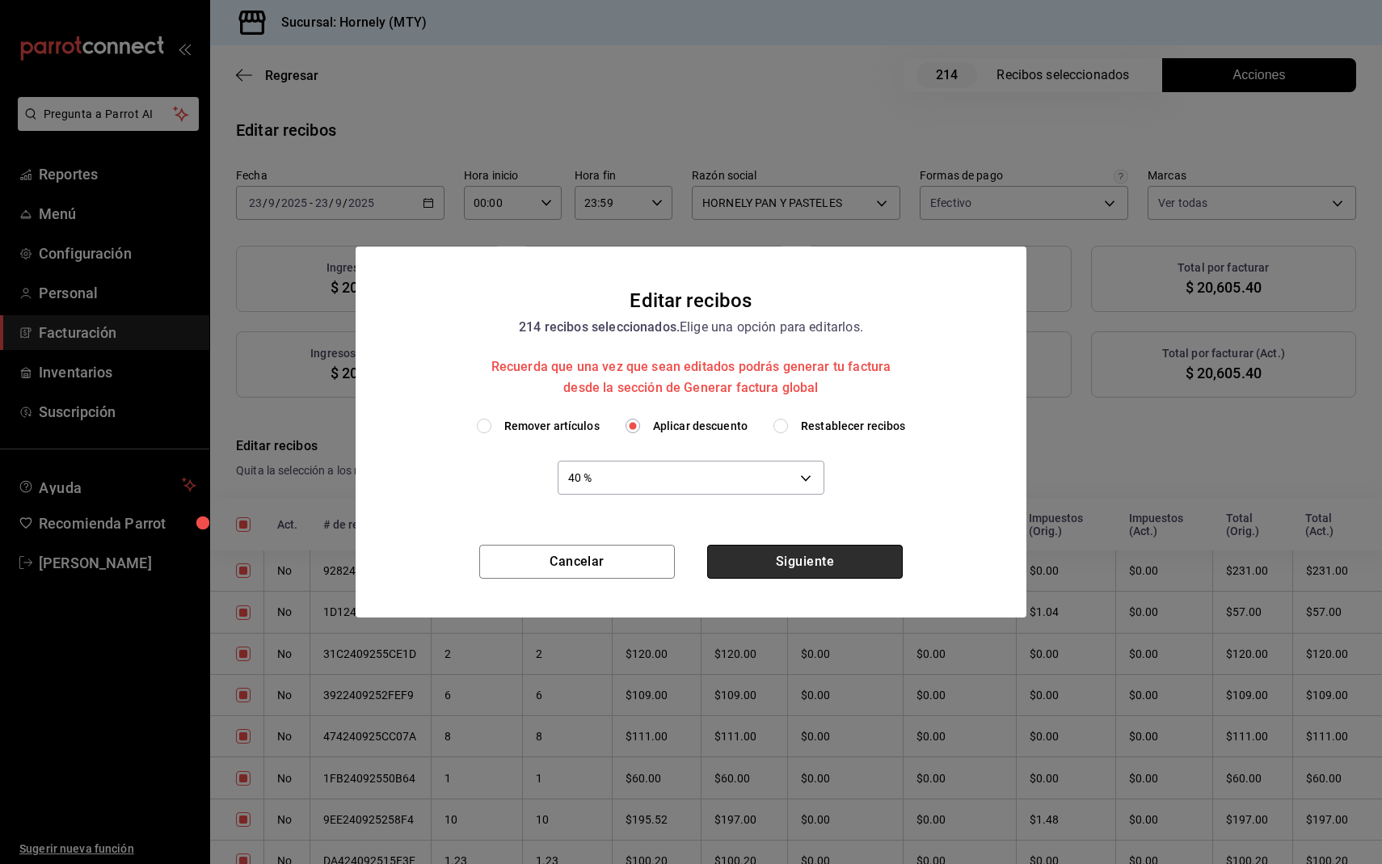
click at [766, 555] on button "Siguiente" at bounding box center [805, 562] width 196 height 34
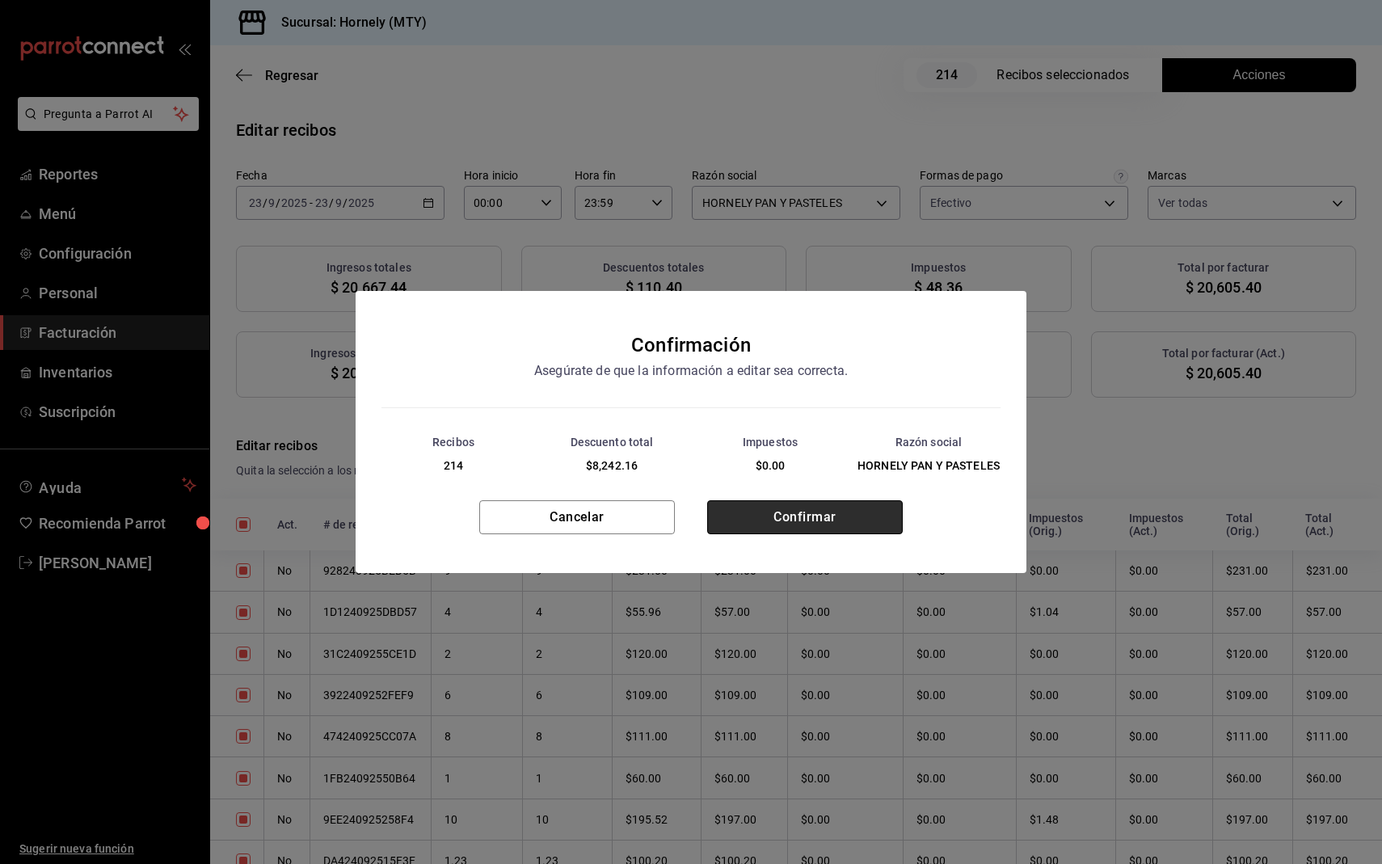
click at [786, 509] on button "Confirmar" at bounding box center [805, 517] width 196 height 34
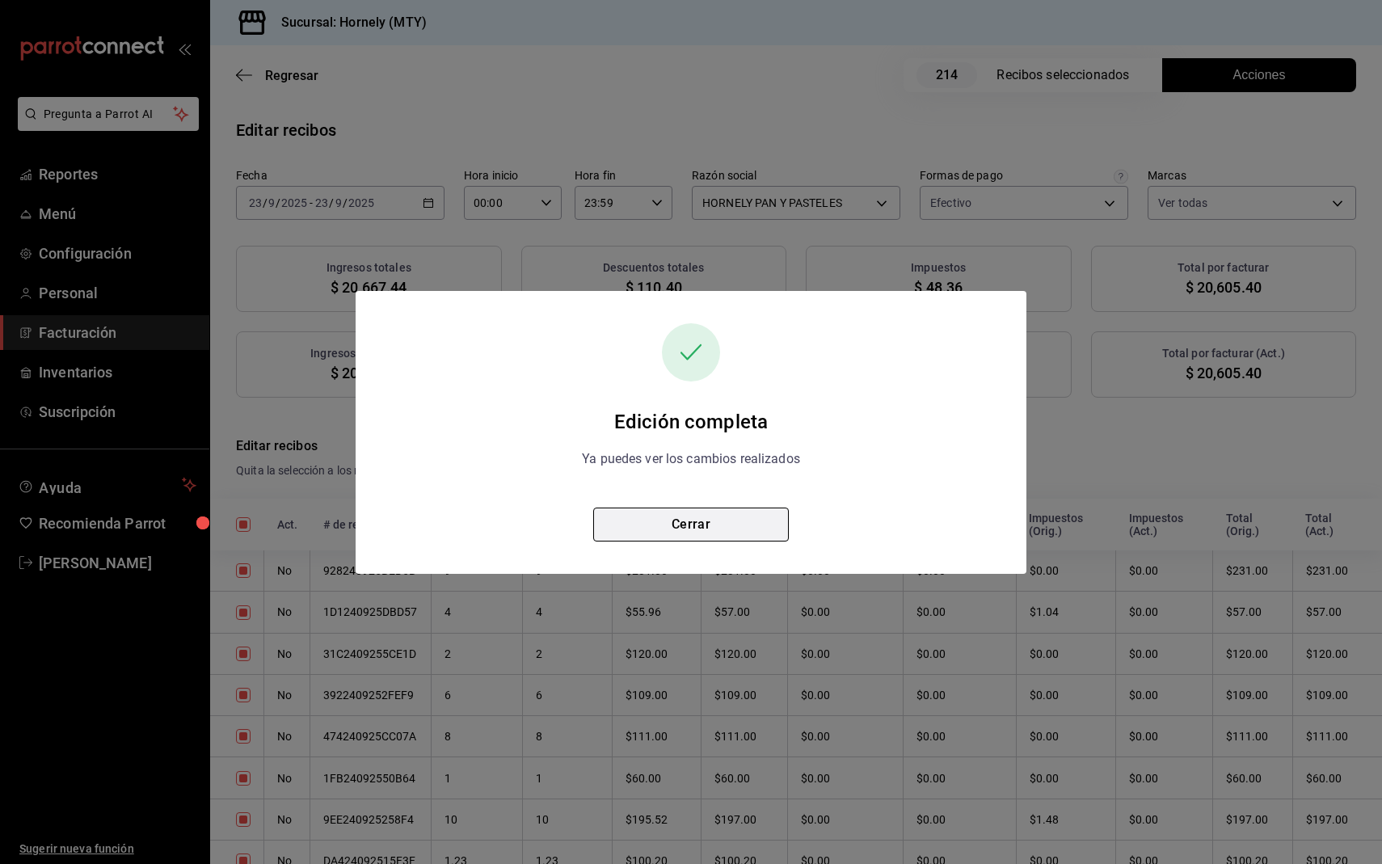
click at [750, 520] on button "Cerrar" at bounding box center [691, 525] width 196 height 34
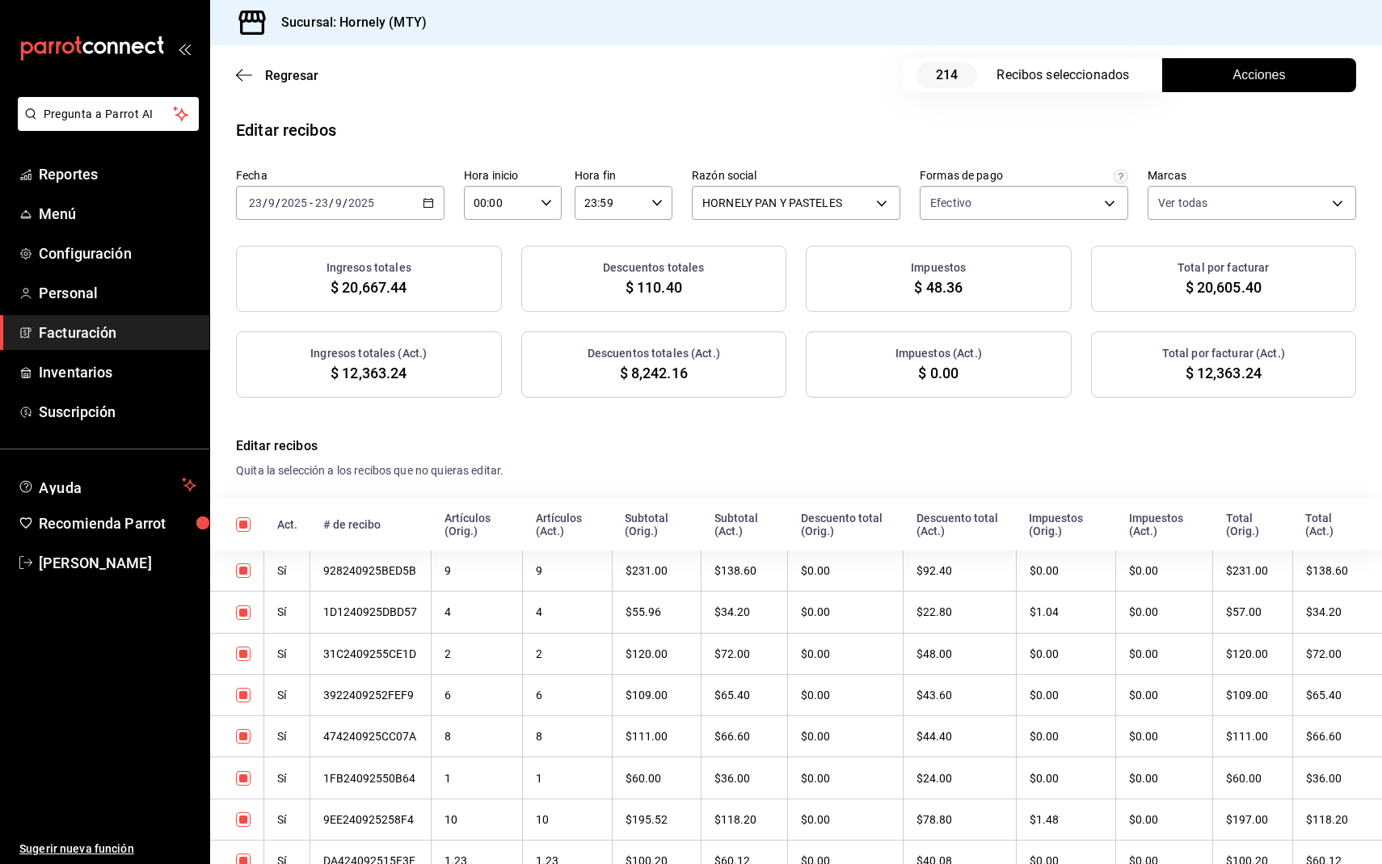
click at [1224, 369] on span "$ 12,363.24" at bounding box center [1224, 373] width 76 height 22
copy span "12,363.24"
click at [668, 369] on span "$ 8,242.16" at bounding box center [654, 373] width 68 height 22
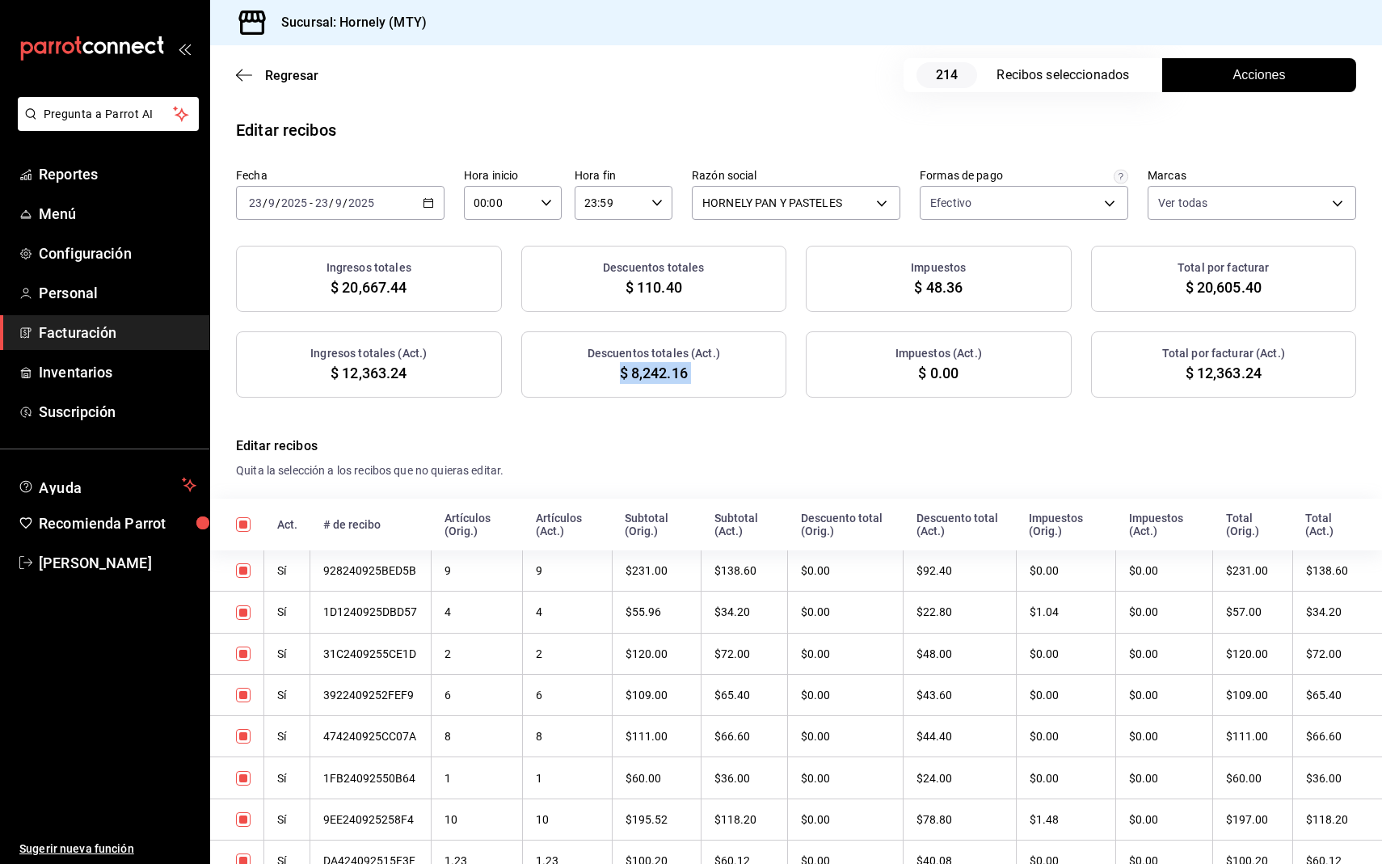
click at [668, 369] on span "$ 8,242.16" at bounding box center [654, 373] width 68 height 22
copy div "$ 8,242.16"
